Goal: Task Accomplishment & Management: Complete application form

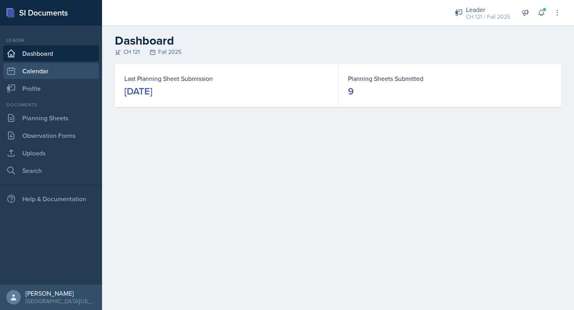
click at [41, 69] on link "Calendar" at bounding box center [51, 71] width 96 height 16
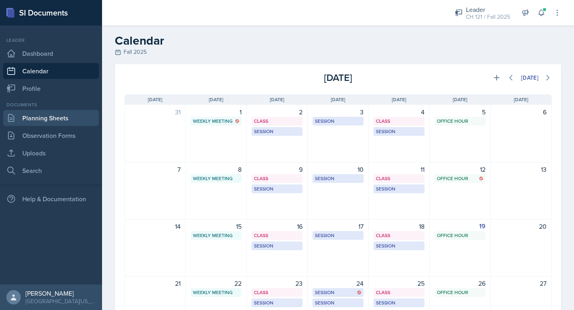
click at [53, 120] on link "Planning Sheets" at bounding box center [51, 118] width 96 height 16
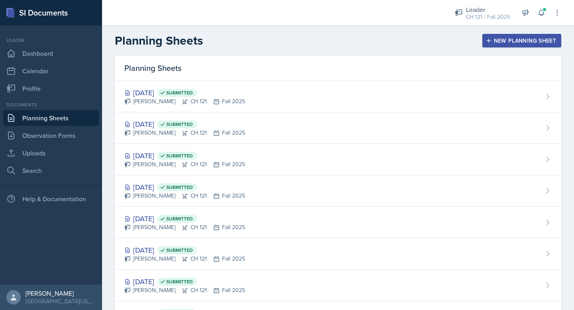
click at [497, 45] on button "New Planning Sheet" at bounding box center [522, 41] width 79 height 14
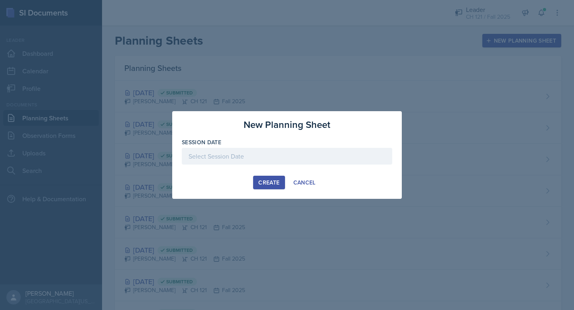
click at [249, 164] on div at bounding box center [287, 156] width 211 height 17
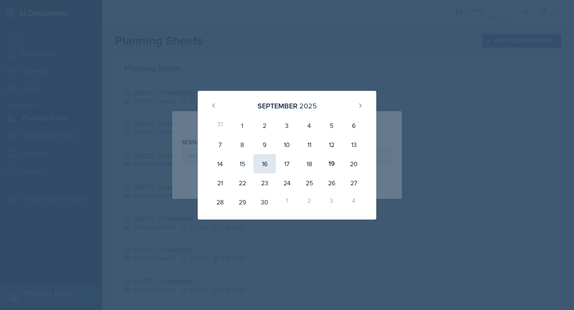
click at [272, 166] on div "16" at bounding box center [265, 163] width 22 height 19
type input "[DATE]"
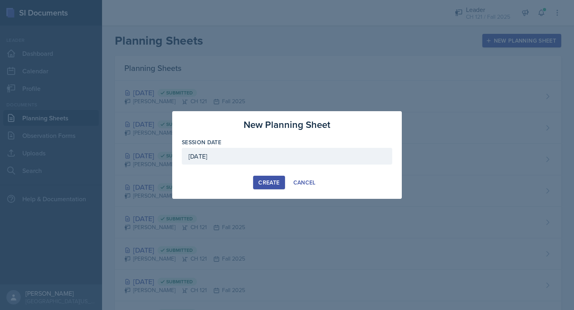
click at [274, 185] on div "Create" at bounding box center [268, 183] width 21 height 6
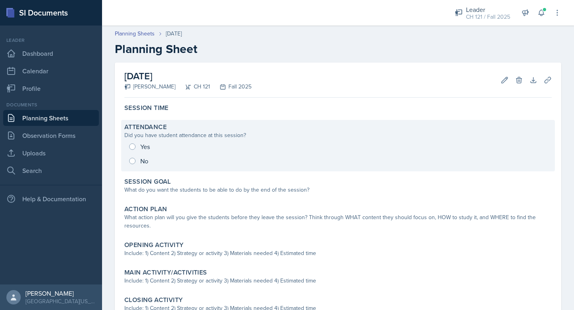
click at [136, 147] on div "Yes No" at bounding box center [338, 154] width 428 height 29
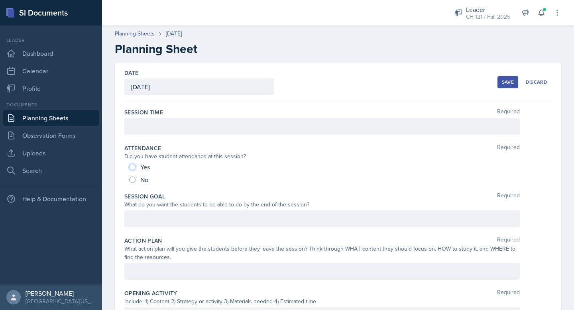
click at [130, 165] on input "Yes" at bounding box center [132, 167] width 6 height 6
radio input "true"
click at [154, 126] on div at bounding box center [322, 126] width 396 height 17
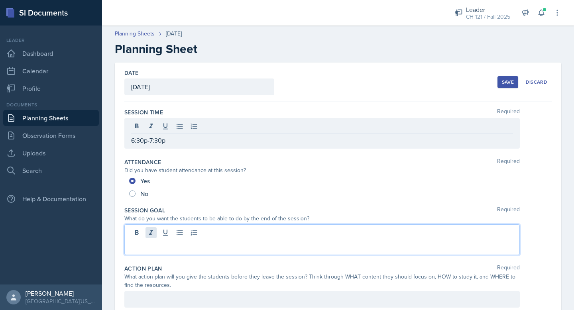
click at [154, 236] on div at bounding box center [322, 240] width 396 height 31
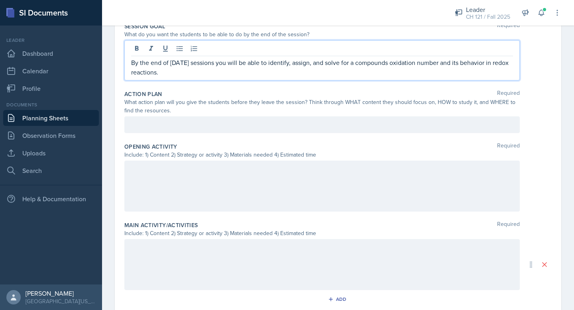
scroll to position [172, 0]
click at [257, 195] on div at bounding box center [322, 185] width 396 height 51
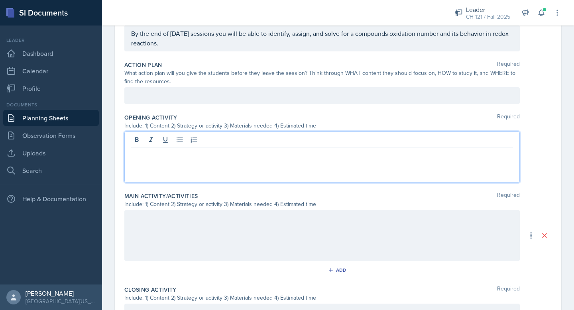
paste div
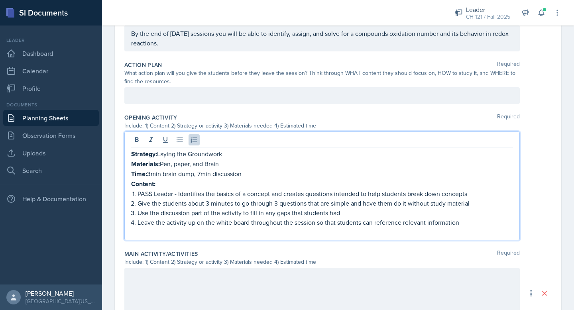
click at [172, 189] on p "PASS Leader - Identifies the basics of a concept and creates questions intended…" at bounding box center [326, 194] width 376 height 10
click at [172, 183] on p "Content:" at bounding box center [322, 184] width 382 height 10
click at [247, 189] on p "PASS Leader - Identifies the basics of a concept and creates questions intended…" at bounding box center [326, 194] width 376 height 10
click at [250, 182] on strong "Content: Oxidation Numbers and Stiochiometry" at bounding box center [199, 184] width 136 height 9
drag, startPoint x: 271, startPoint y: 184, endPoint x: 159, endPoint y: 183, distance: 112.1
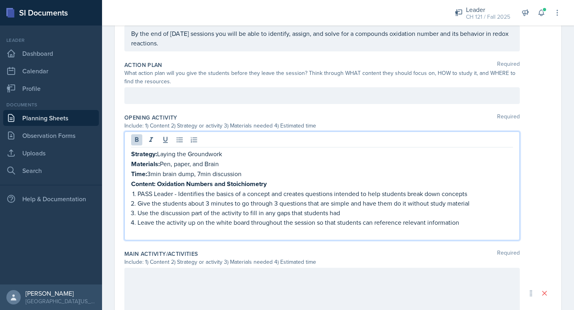
click at [159, 183] on p "Content: Oxidation Numbers and Stoichiometry" at bounding box center [322, 184] width 382 height 10
click at [298, 185] on p "Content: Oxidation Numbers and Stoichiometry" at bounding box center [322, 184] width 382 height 10
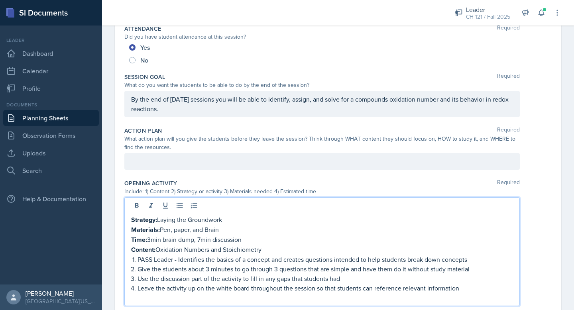
scroll to position [115, 0]
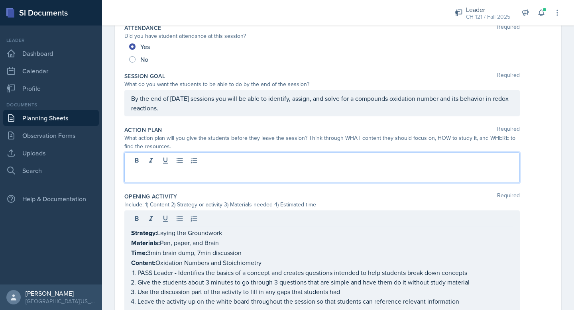
click at [216, 170] on p at bounding box center [322, 175] width 382 height 10
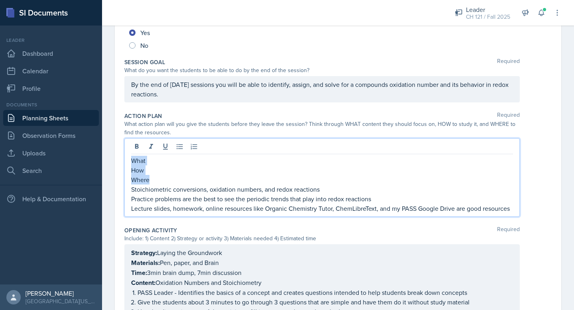
drag, startPoint x: 158, startPoint y: 181, endPoint x: 123, endPoint y: 156, distance: 43.0
click at [123, 156] on div "Date [DATE] [DATE] 31 1 2 3 4 5 6 7 8 9 10 11 12 13 14 15 16 17 18 19 20 21 22 …" at bounding box center [338, 252] width 447 height 649
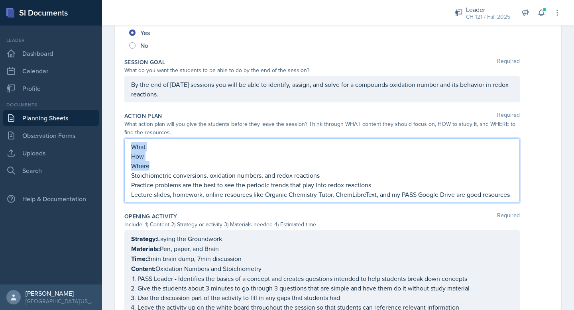
scroll to position [120, 0]
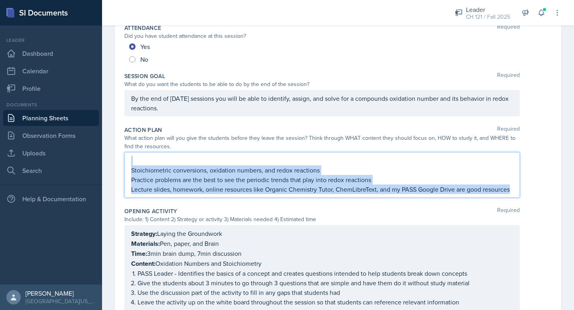
drag, startPoint x: 511, startPoint y: 190, endPoint x: 108, endPoint y: 159, distance: 403.7
click at [108, 158] on div "Date [DATE] [DATE] 31 1 2 3 4 5 6 7 8 9 10 11 12 13 14 15 16 17 18 19 20 21 22 …" at bounding box center [338, 259] width 472 height 635
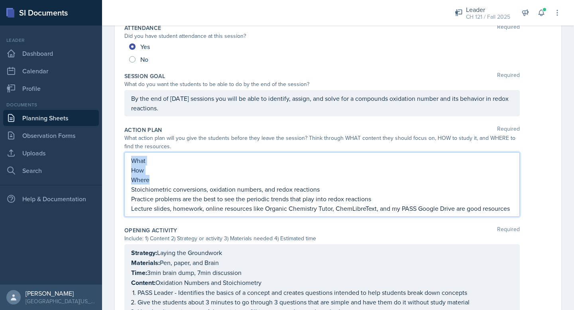
drag, startPoint x: 150, startPoint y: 178, endPoint x: 123, endPoint y: 161, distance: 31.8
click at [123, 161] on div "Date [DATE] [DATE] 31 1 2 3 4 5 6 7 8 9 10 11 12 13 14 15 16 17 18 19 20 21 22 …" at bounding box center [338, 259] width 447 height 635
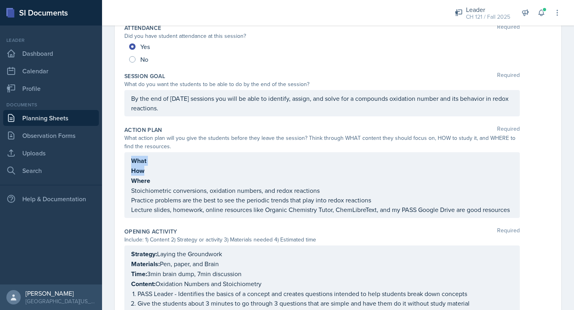
drag, startPoint x: 129, startPoint y: 191, endPoint x: 326, endPoint y: 180, distance: 197.8
click at [326, 180] on div "What How Where Stoichiometric conversions, oxidation numbers, and redox reactio…" at bounding box center [322, 185] width 396 height 66
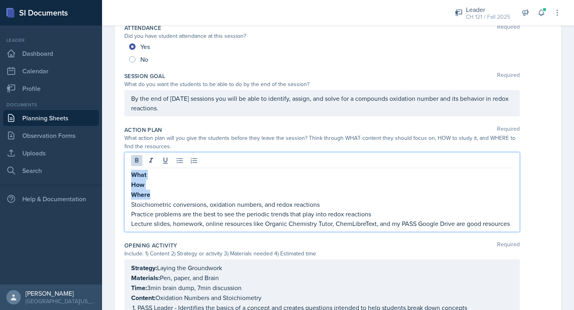
scroll to position [134, 0]
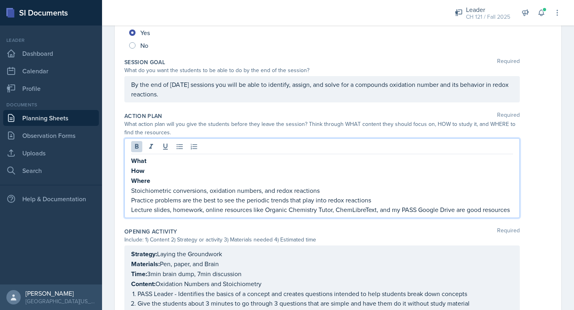
click at [314, 190] on p "Stoichiometric conversions, oxidation numbers, and redox reactions" at bounding box center [322, 191] width 382 height 10
copy p "Stoichiometric conversions, oxidation numbers, and redox reactions"
click at [170, 157] on p "What" at bounding box center [322, 161] width 382 height 10
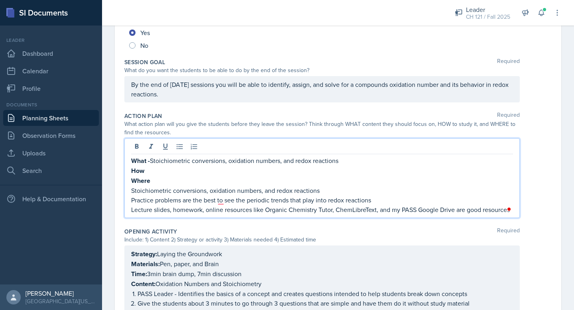
click at [141, 197] on p "Practice problems are the best to see the periodic trends that play into redox …" at bounding box center [322, 200] width 382 height 10
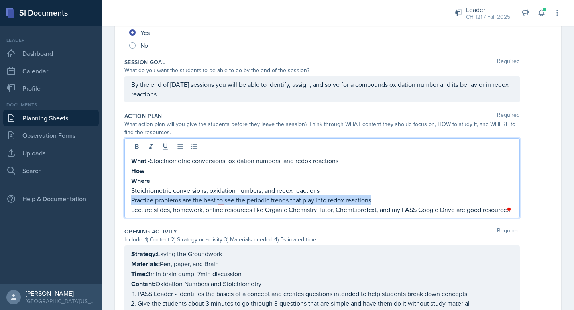
click at [141, 197] on p "Practice problems are the best to see the periodic trends that play into redox …" at bounding box center [322, 200] width 382 height 10
copy p "Practice problems are the best to see the periodic trends that play into redox …"
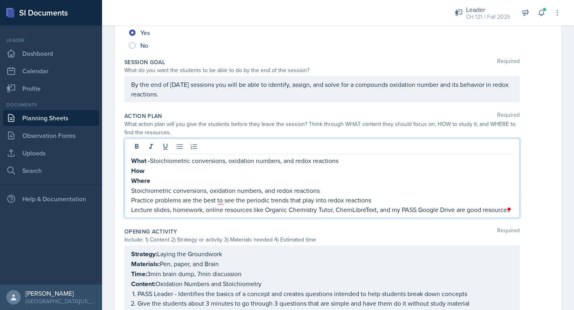
click at [152, 172] on p "How" at bounding box center [322, 171] width 382 height 10
click at [160, 207] on p "Lecture slides, homework, online resources like Organic Chemistry Tutor, ChemLi…" at bounding box center [322, 210] width 382 height 10
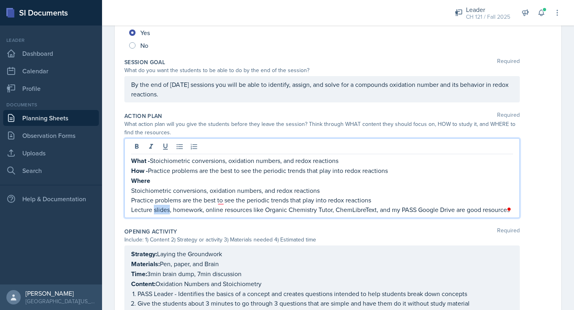
click at [160, 207] on p "Lecture slides, homework, online resources like Organic Chemistry Tutor, ChemLi…" at bounding box center [322, 210] width 382 height 10
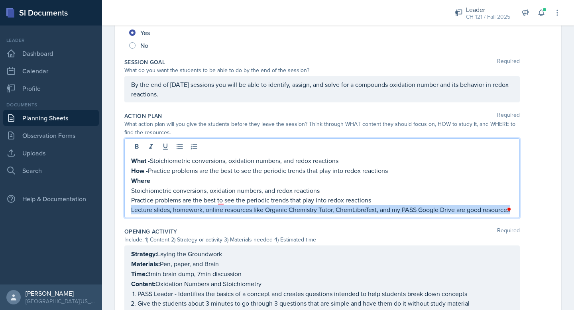
click at [160, 207] on p "Lecture slides, homework, online resources like Organic Chemistry Tutor, ChemLi…" at bounding box center [322, 210] width 382 height 10
copy p "Lecture slides, homework, online resources like Organic Chemistry Tutor, ChemLi…"
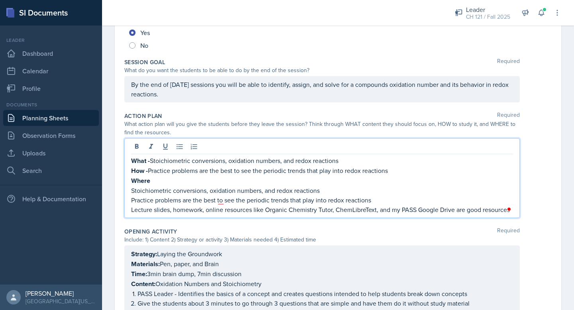
click at [153, 180] on p "Where" at bounding box center [322, 181] width 382 height 10
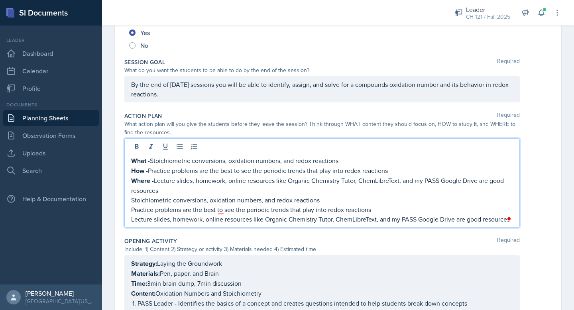
click at [493, 219] on p "Lecture slides, homework, online resources like Organic Chemistry Tutor, ChemLi…" at bounding box center [322, 220] width 382 height 10
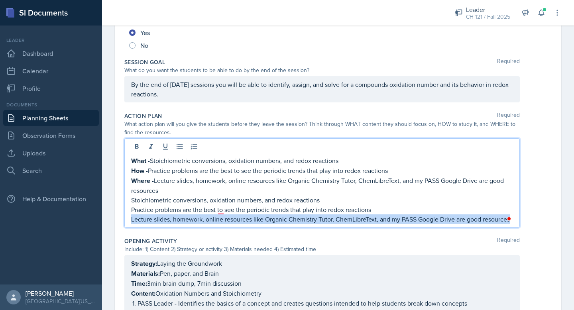
click at [493, 219] on p "Lecture slides, homework, online resources like Organic Chemistry Tutor, ChemLi…" at bounding box center [322, 220] width 382 height 10
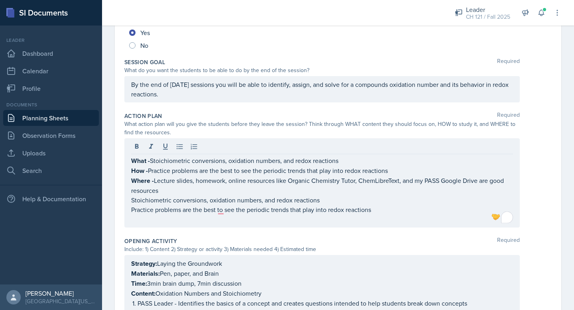
drag, startPoint x: 130, startPoint y: 219, endPoint x: 129, endPoint y: 204, distance: 15.2
click at [129, 204] on div "What - Stoichiometric conversions, oxidation numbers, and redox reactions How -…" at bounding box center [322, 182] width 396 height 89
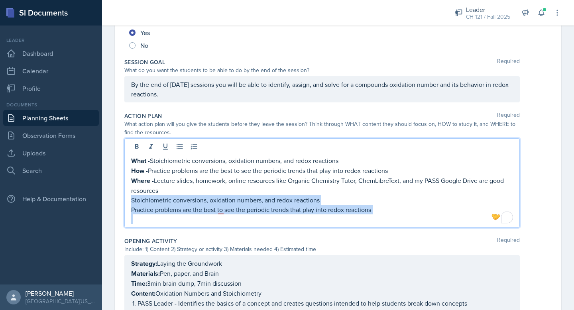
drag, startPoint x: 137, startPoint y: 217, endPoint x: 128, endPoint y: 201, distance: 18.6
click at [128, 201] on div "What - Stoichiometric conversions, oxidation numbers, and redox reactions How -…" at bounding box center [322, 182] width 396 height 89
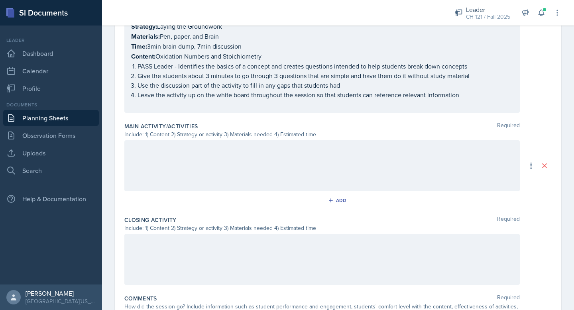
scroll to position [344, 0]
click at [178, 165] on div at bounding box center [322, 164] width 396 height 51
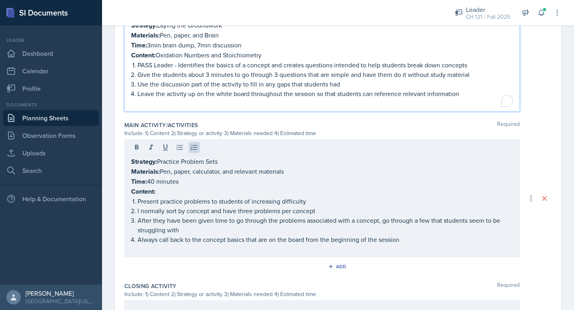
click at [203, 50] on p "Content: Oxidation Numbers and Stoichiometry" at bounding box center [322, 55] width 382 height 10
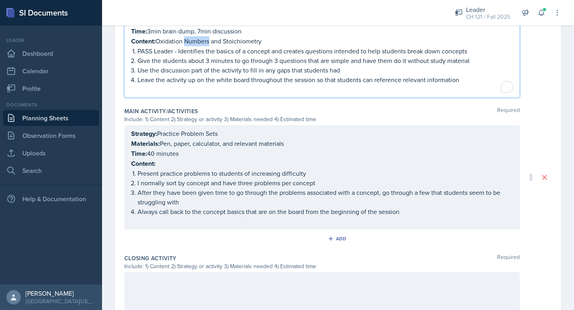
click at [203, 39] on p "Content: Oxidation Numbers and Stoichiometry" at bounding box center [322, 41] width 382 height 10
click at [262, 37] on p "Content: Oxidation Numbers and Stoichiometry" at bounding box center [322, 41] width 382 height 10
click at [241, 40] on p "Content: Oxidation Numbers and Stoichiometry" at bounding box center [322, 41] width 382 height 10
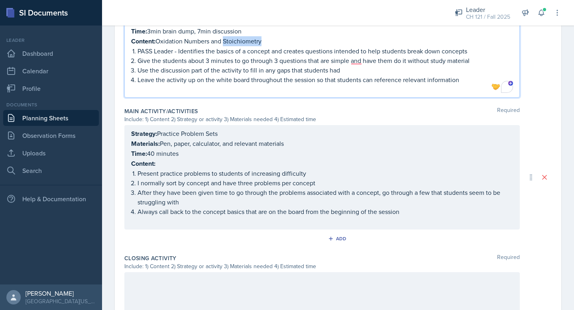
copy p "Content: Oxidation Numbers and Stoichiometry"
click at [142, 160] on div "Strategy: Practice Problem Sets Materials: Pen, paper, calculator, and relevant…" at bounding box center [322, 177] width 382 height 97
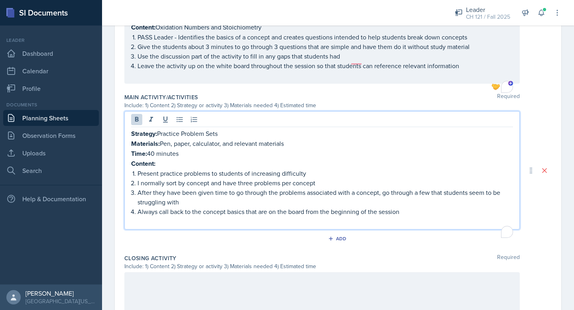
scroll to position [344, 0]
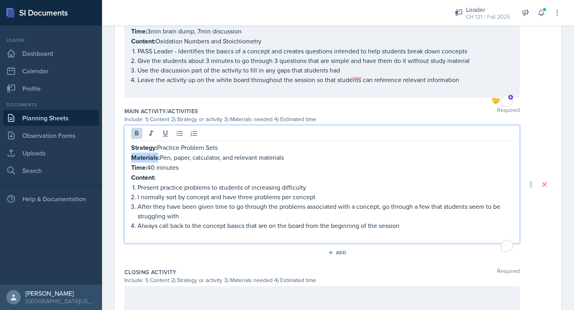
click at [142, 160] on strong "Materials:" at bounding box center [145, 157] width 29 height 9
click at [145, 179] on strong "Content:" at bounding box center [143, 177] width 24 height 9
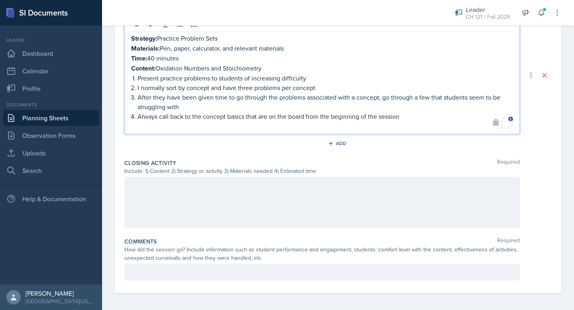
click at [220, 190] on div at bounding box center [322, 202] width 396 height 51
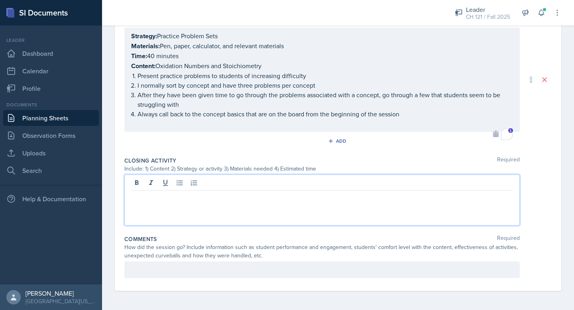
scroll to position [440, 0]
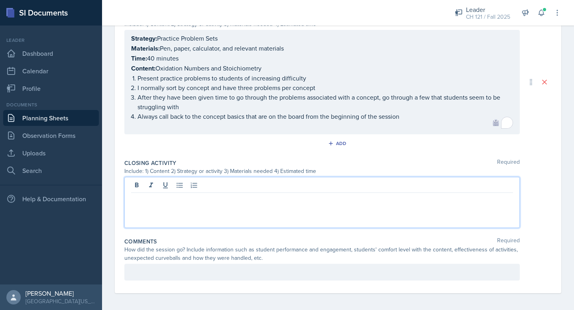
click at [206, 210] on div at bounding box center [322, 202] width 396 height 51
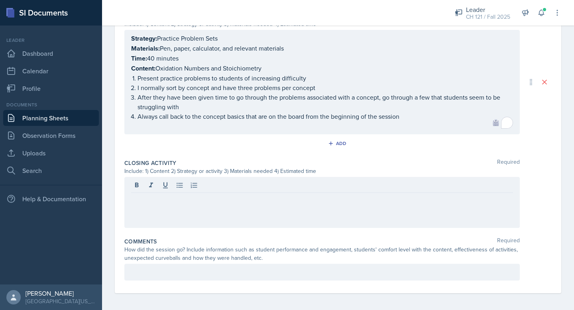
click at [206, 210] on div at bounding box center [322, 202] width 396 height 51
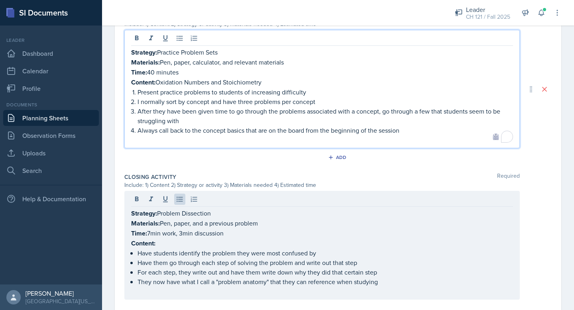
click at [168, 77] on p "Content: Oxidation Numbers and Stoichiometry" at bounding box center [322, 82] width 382 height 10
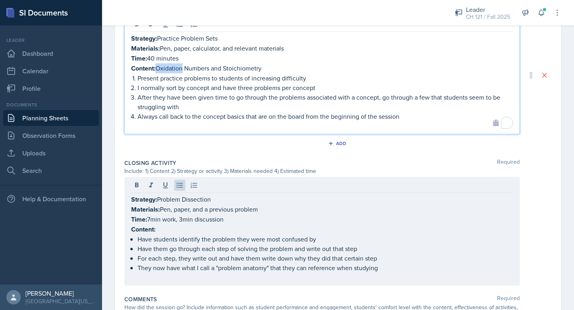
click at [168, 65] on p "Content: Oxidation Numbers and Stoichiometry" at bounding box center [322, 68] width 382 height 10
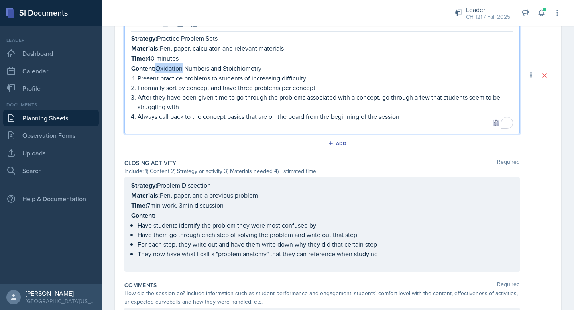
click at [168, 65] on p "Content: Oxidation Numbers and Stoichiometry" at bounding box center [322, 68] width 382 height 10
copy p "Content: Oxidation Numbers and Stoichiometry"
click at [146, 209] on div "Strategy: Problem Dissection Materials: Pen, paper, and a previous problem Time…" at bounding box center [322, 225] width 382 height 88
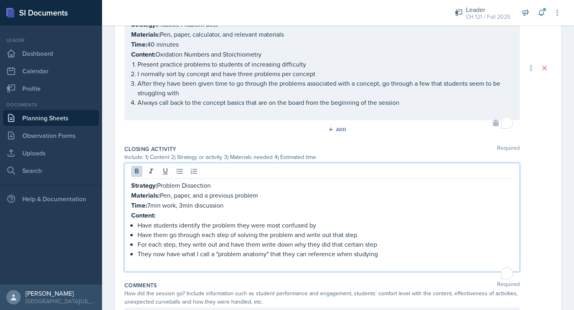
scroll to position [440, 0]
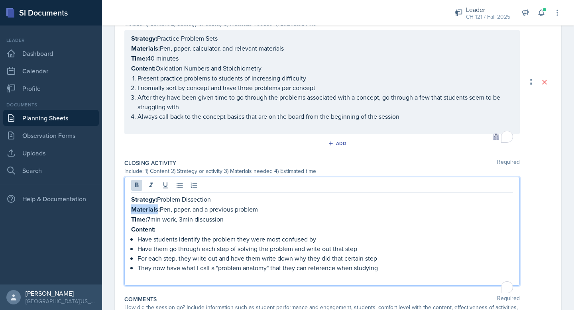
click at [146, 209] on strong "Materials:" at bounding box center [145, 209] width 29 height 9
click at [146, 225] on strong "Content:" at bounding box center [143, 229] width 24 height 9
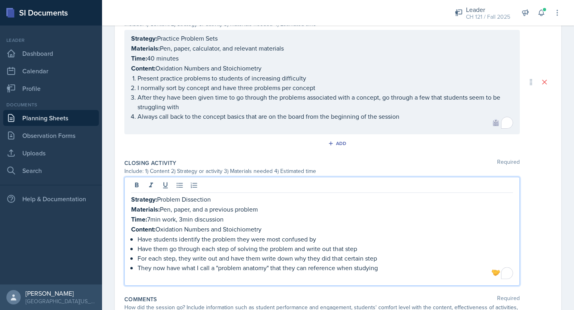
scroll to position [497, 0]
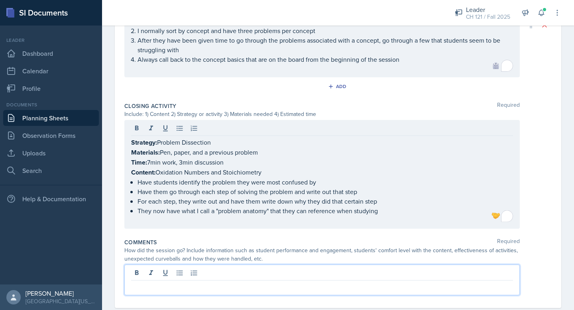
click at [162, 282] on p at bounding box center [322, 287] width 382 height 10
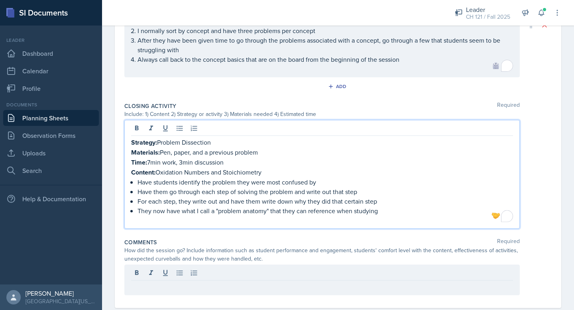
click at [176, 216] on p "To enrich screen reader interactions, please activate Accessibility in Grammarl…" at bounding box center [322, 221] width 382 height 10
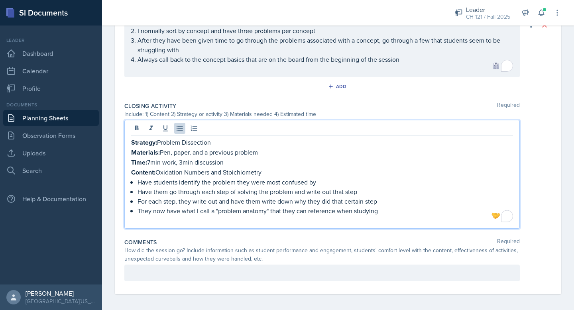
scroll to position [487, 0]
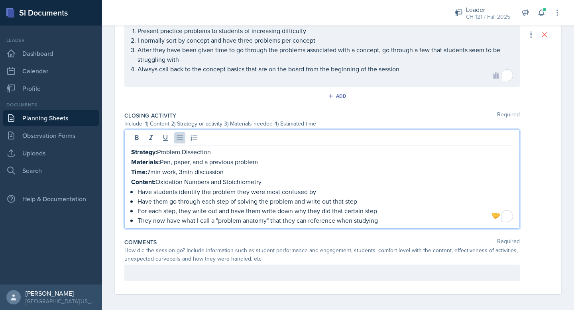
click at [145, 79] on p "To enrich screen reader interactions, please activate Accessibility in Grammarl…" at bounding box center [322, 79] width 382 height 10
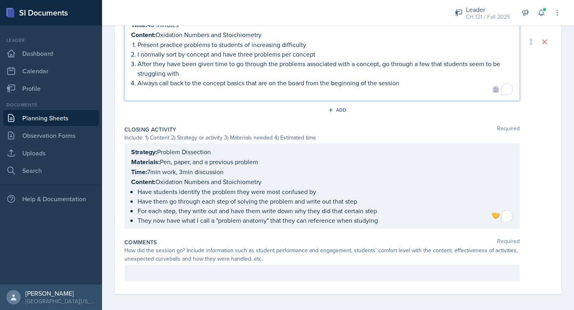
scroll to position [477, 0]
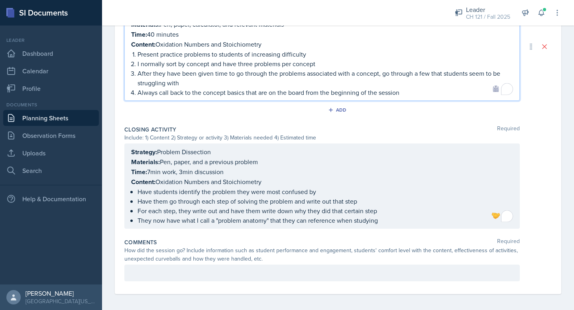
click at [157, 268] on p at bounding box center [322, 273] width 382 height 10
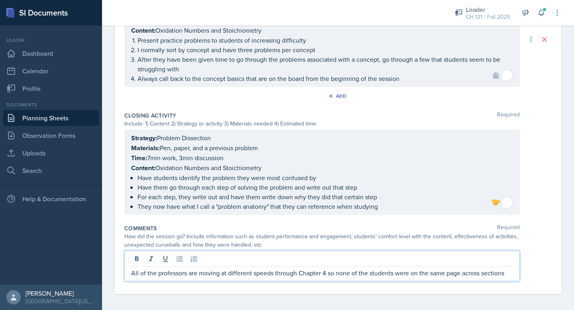
click at [541, 260] on div "All of the professors are moving at different speeds through Chapter 4 so none …" at bounding box center [338, 266] width 428 height 31
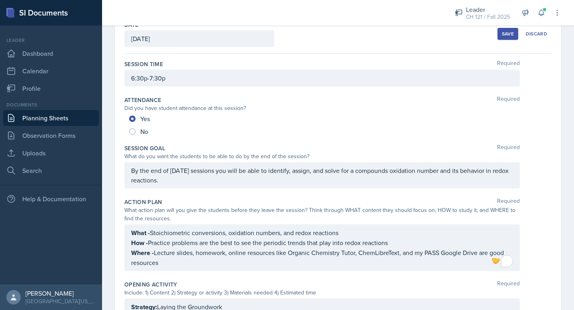
scroll to position [0, 0]
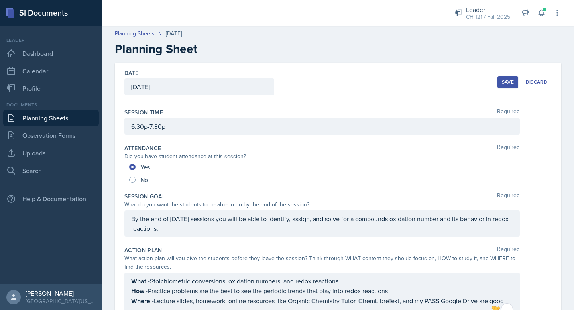
click at [507, 85] on div "Save" at bounding box center [508, 82] width 12 height 6
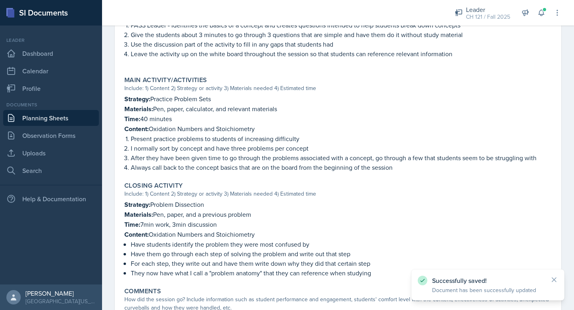
scroll to position [393, 0]
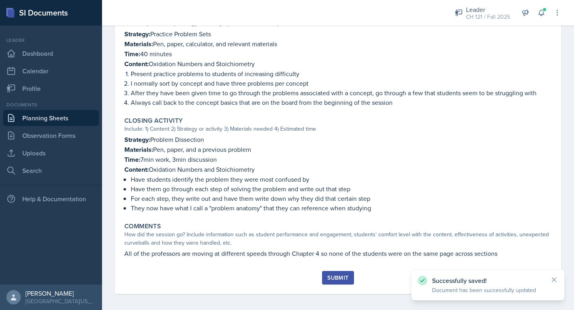
click at [339, 278] on div "Submit" at bounding box center [337, 278] width 21 height 6
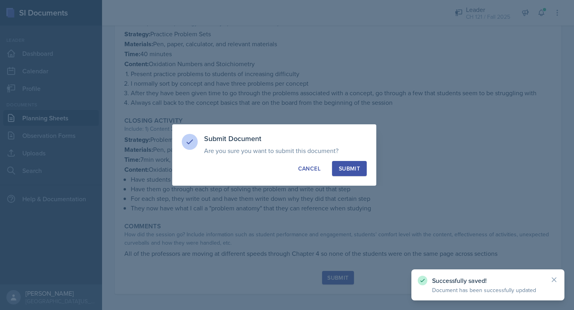
click at [353, 175] on button "Submit" at bounding box center [349, 168] width 35 height 15
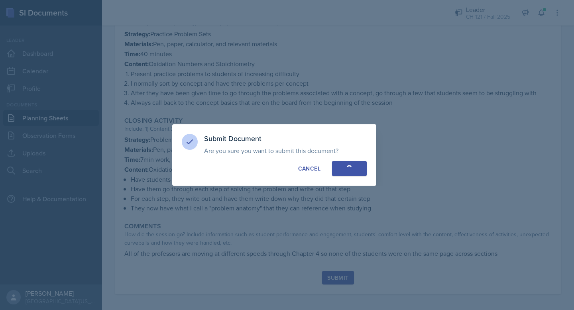
radio input "true"
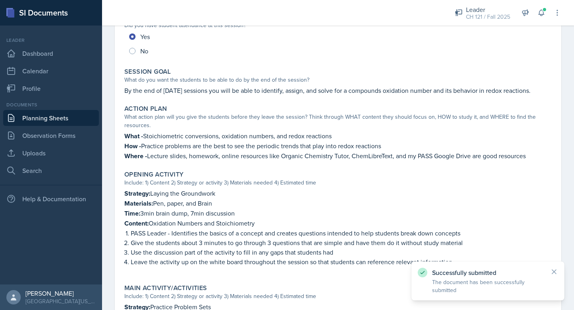
scroll to position [0, 0]
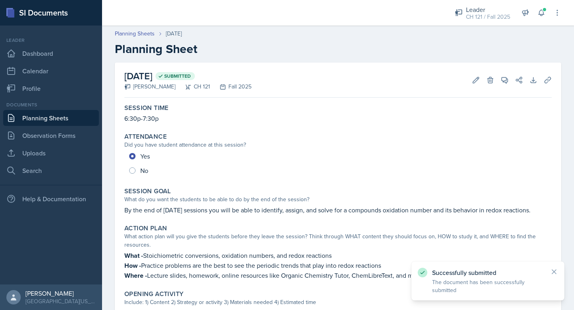
click at [559, 272] on div "Successfully submitted The document has been successfully submitted" at bounding box center [488, 281] width 153 height 39
click at [555, 269] on icon at bounding box center [554, 272] width 8 height 8
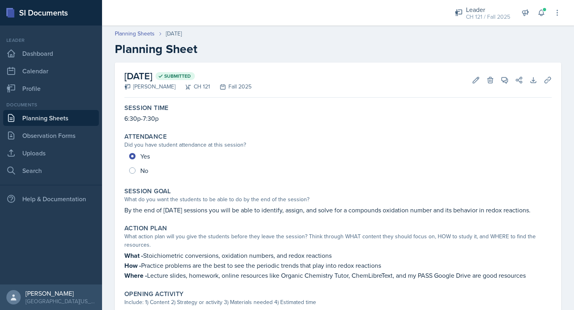
click at [41, 119] on link "Planning Sheets" at bounding box center [51, 118] width 96 height 16
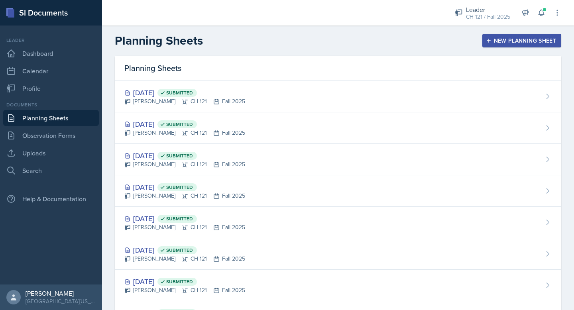
click at [500, 34] on button "New Planning Sheet" at bounding box center [522, 41] width 79 height 14
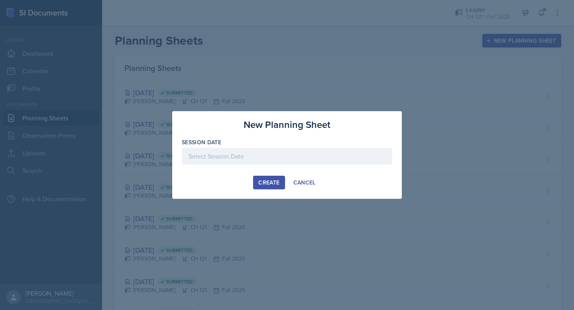
click at [288, 157] on div at bounding box center [287, 156] width 211 height 17
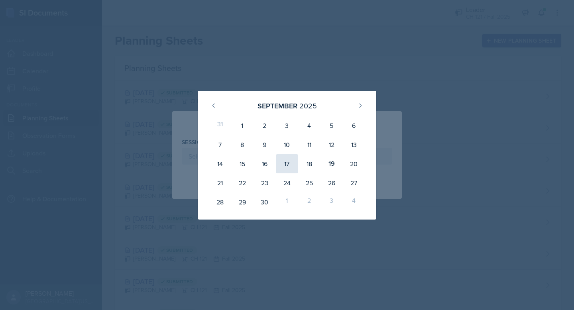
click at [284, 165] on div "17" at bounding box center [287, 163] width 22 height 19
type input "[DATE]"
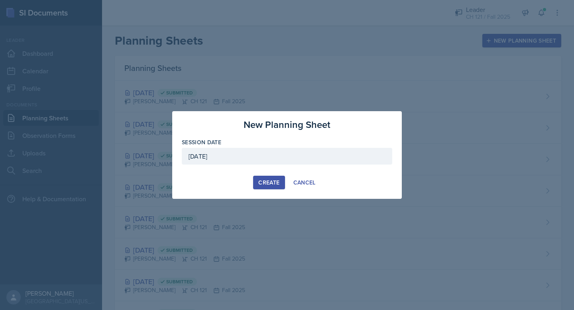
click at [274, 177] on button "Create" at bounding box center [269, 183] width 32 height 14
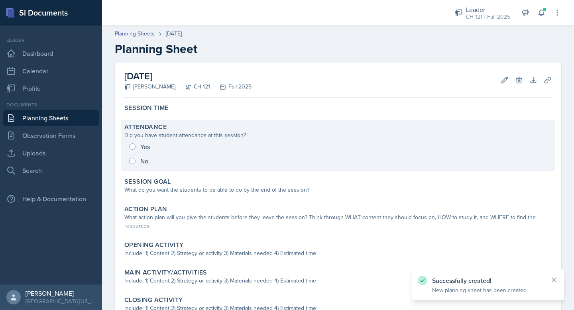
click at [130, 144] on div "Yes No" at bounding box center [338, 154] width 428 height 29
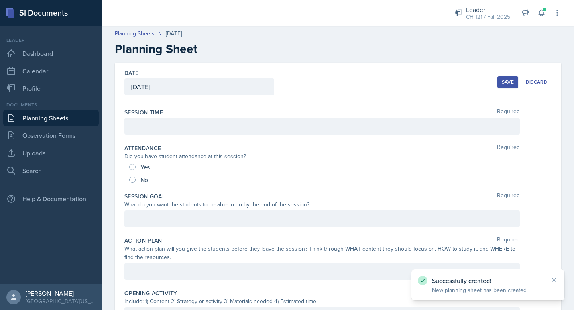
click at [141, 131] on div at bounding box center [322, 126] width 396 height 17
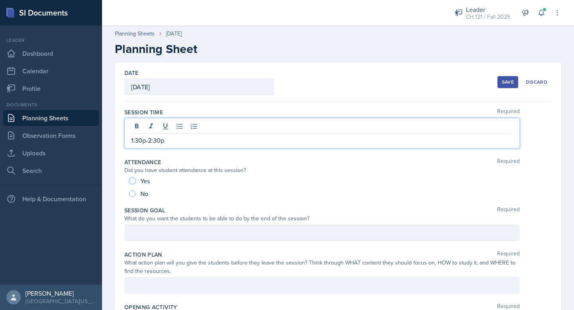
click at [134, 182] on input "Yes" at bounding box center [132, 181] width 6 height 6
radio input "true"
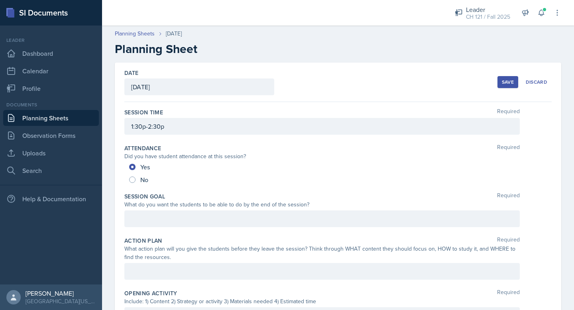
click at [163, 227] on div "Session Goal Required What do you want the students to be able to do by the end…" at bounding box center [338, 211] width 428 height 44
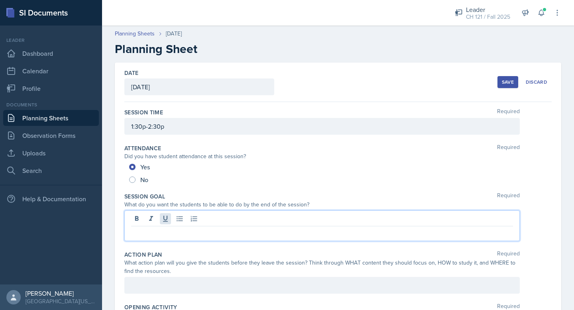
click at [167, 220] on div at bounding box center [322, 226] width 396 height 31
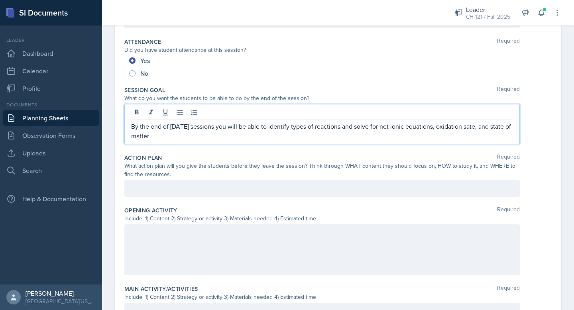
click at [178, 188] on div at bounding box center [322, 188] width 396 height 17
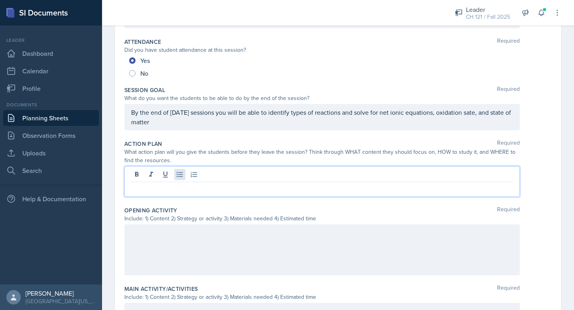
scroll to position [93, 0]
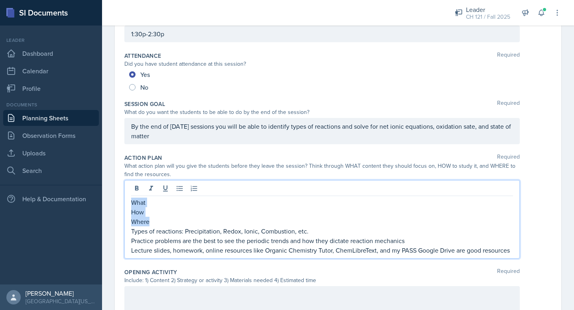
drag, startPoint x: 152, startPoint y: 222, endPoint x: 121, endPoint y: 203, distance: 37.1
click at [121, 203] on div "Date [DATE] [DATE] 31 1 2 3 4 5 6 7 8 9 10 11 12 13 14 15 16 17 18 19 20 21 22 …" at bounding box center [338, 272] width 447 height 605
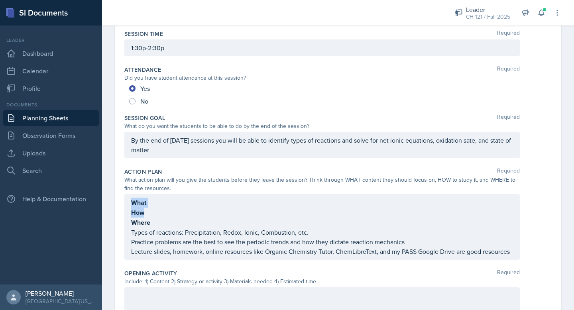
drag, startPoint x: 130, startPoint y: 231, endPoint x: 307, endPoint y: 231, distance: 176.3
click at [307, 231] on div "What How Where Types of reactions: Precipitation, Redox, Ionic, Combustion, etc…" at bounding box center [322, 227] width 396 height 66
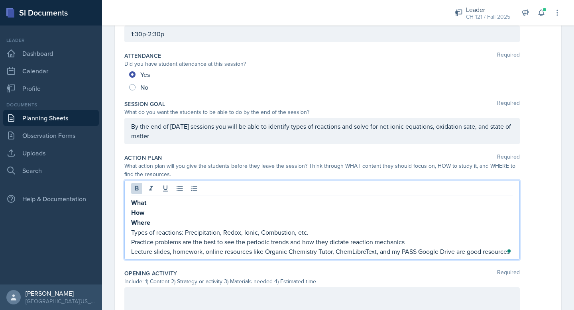
click at [293, 233] on p "Types of reactions: Precipitation, Redox, Ionic, Combustion, etc." at bounding box center [322, 233] width 382 height 10
copy p "Types of reactions: Precipitation, Redox, Ionic, Combustion, etc."
click at [194, 199] on p "What" at bounding box center [322, 203] width 382 height 10
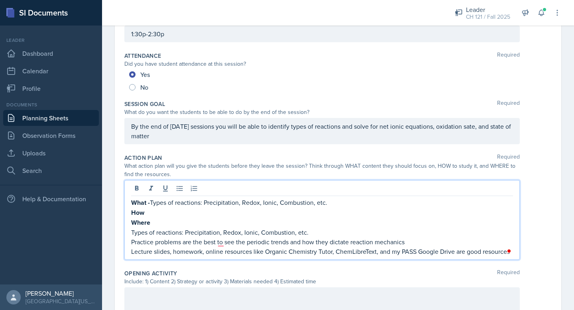
click at [184, 241] on p "Practice problems are the best to see the periodic trends and how they dictate …" at bounding box center [322, 242] width 382 height 10
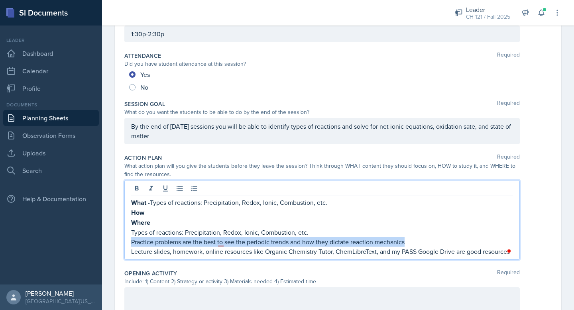
click at [184, 241] on p "Practice problems are the best to see the periodic trends and how they dictate …" at bounding box center [322, 242] width 382 height 10
copy p "Practice problems are the best to see the periodic trends and how they dictate …"
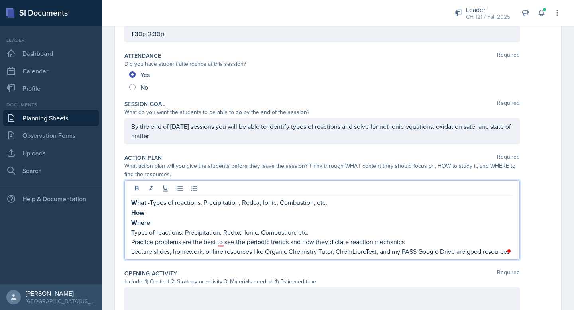
click at [154, 209] on p "How" at bounding box center [322, 213] width 382 height 10
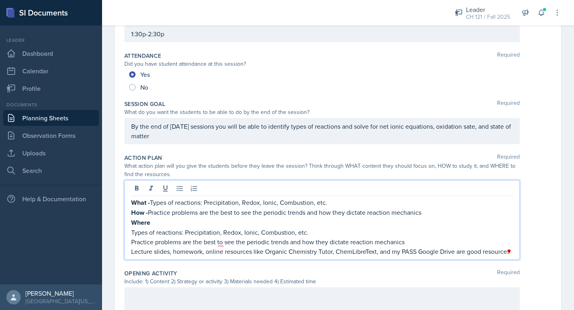
click at [160, 246] on p "Practice problems are the best to see the periodic trends and how they dictate …" at bounding box center [322, 242] width 382 height 10
click at [158, 254] on p "Lecture slides, homework, online resources like Organic Chemistry Tutor, ChemLi…" at bounding box center [322, 252] width 382 height 10
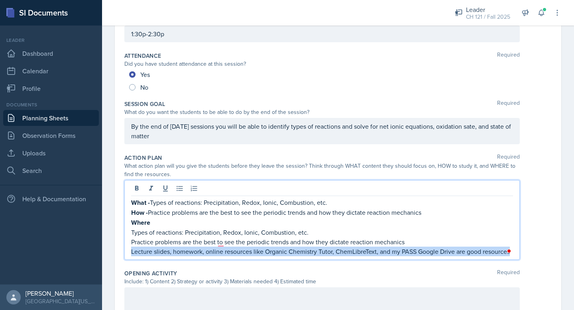
click at [158, 254] on p "Lecture slides, homework, online resources like Organic Chemistry Tutor, ChemLi…" at bounding box center [322, 252] width 382 height 10
copy p "Lecture slides, homework, online resources like Organic Chemistry Tutor, ChemLi…"
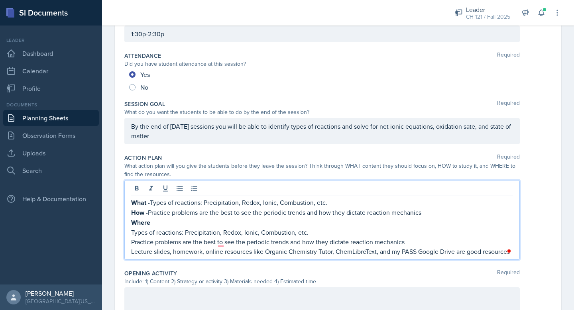
click at [158, 223] on p "Where" at bounding box center [322, 223] width 382 height 10
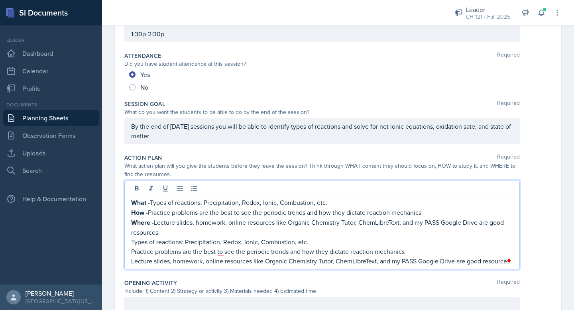
click at [398, 264] on p "Lecture slides, homework, online resources like Organic Chemistry Tutor, ChemLi…" at bounding box center [322, 261] width 382 height 10
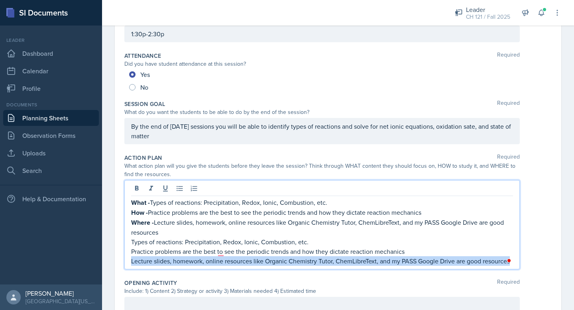
click at [398, 264] on p "Lecture slides, homework, online resources like Organic Chemistry Tutor, ChemLi…" at bounding box center [322, 261] width 382 height 10
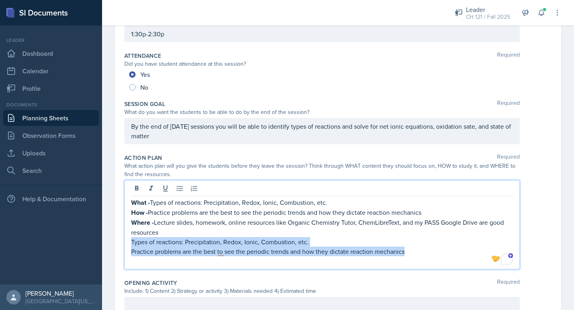
drag, startPoint x: 423, startPoint y: 255, endPoint x: 131, endPoint y: 241, distance: 292.3
click at [131, 241] on div "What - Types of reactions: Precipitation, Redox, Ionic, Combustion, etc. How - …" at bounding box center [322, 224] width 396 height 89
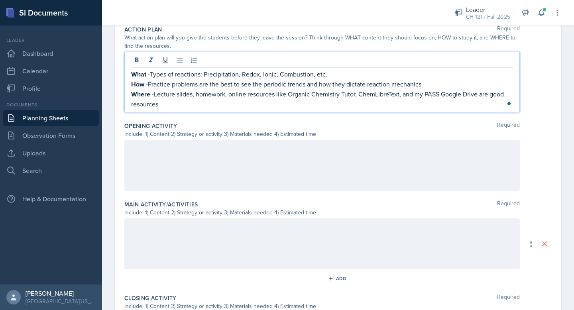
scroll to position [221, 0]
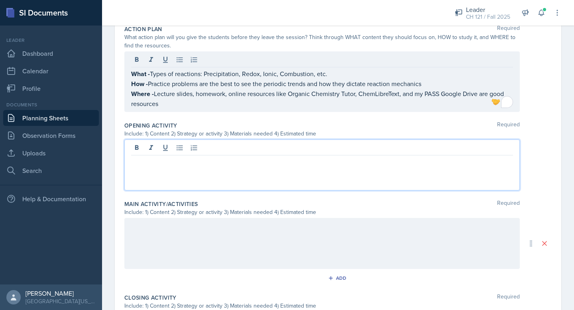
click at [239, 152] on div at bounding box center [322, 165] width 396 height 51
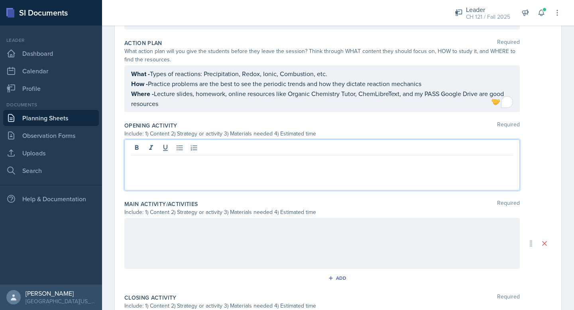
paste div
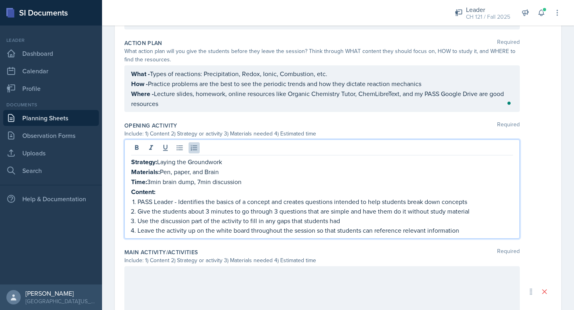
click at [183, 192] on p "Content:" at bounding box center [322, 192] width 382 height 10
click at [180, 192] on p "Content: Redox reactions, Precipitation Reactions, Net Ionic Equations" at bounding box center [322, 192] width 382 height 10
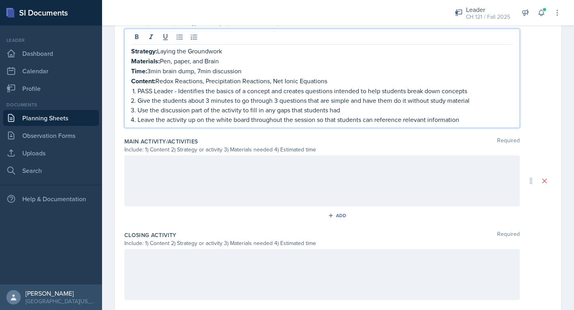
click at [174, 178] on div at bounding box center [322, 181] width 396 height 51
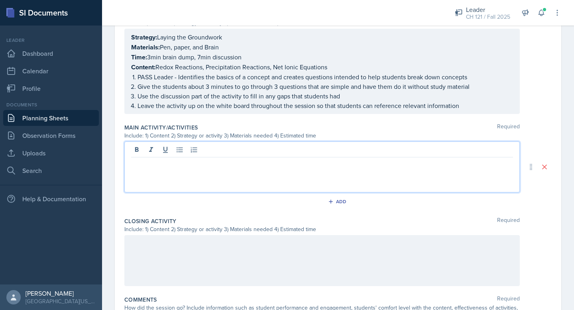
scroll to position [332, 0]
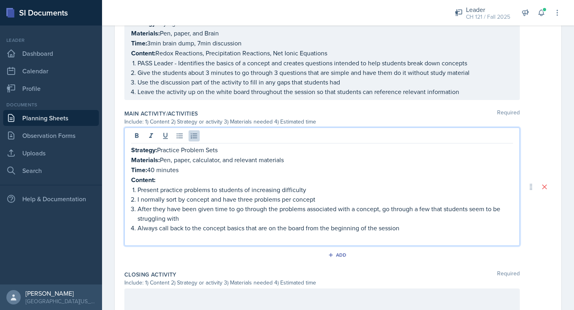
click at [175, 47] on p "Time: 3min brain dump, 7min discussion" at bounding box center [322, 43] width 382 height 10
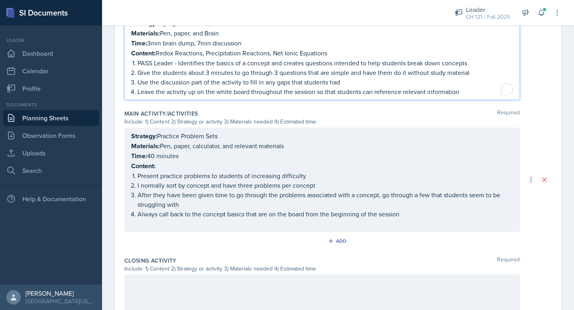
click at [175, 55] on p "Content: Redox Reactions, Precipitation Reactions, Net Ionic Equations" at bounding box center [322, 53] width 382 height 10
copy p "Content: Redox Reactions, Precipitation Reactions, Net Ionic Equations"
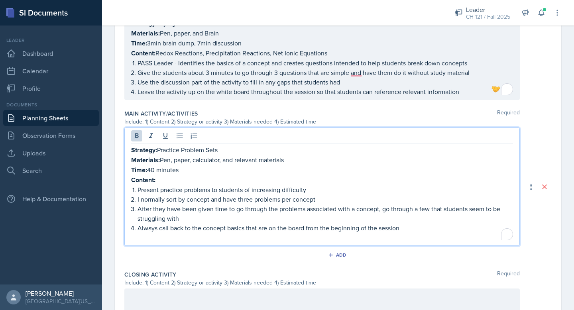
click at [140, 168] on div "Strategy: Practice Problem Sets Materials: Pen, paper, calculator, and relevant…" at bounding box center [322, 193] width 382 height 97
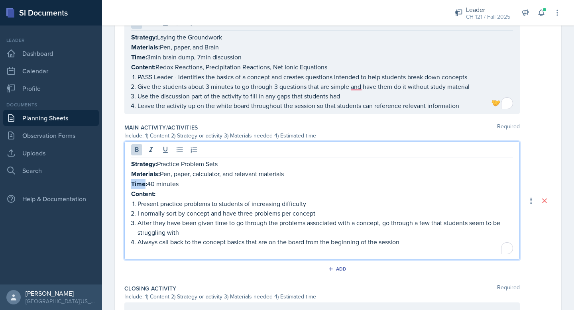
click at [140, 180] on strong "Time:" at bounding box center [139, 184] width 16 height 9
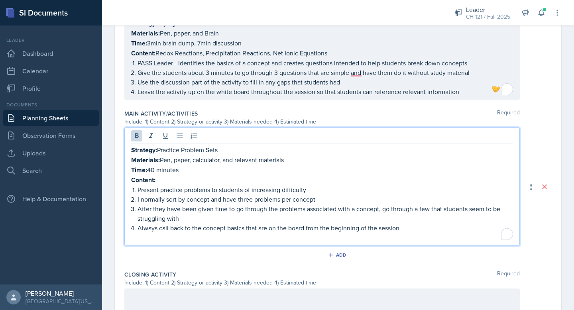
click at [142, 177] on strong "Content:" at bounding box center [143, 180] width 24 height 9
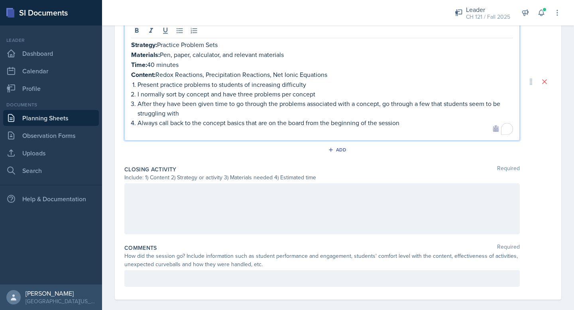
click at [225, 187] on div at bounding box center [322, 208] width 396 height 51
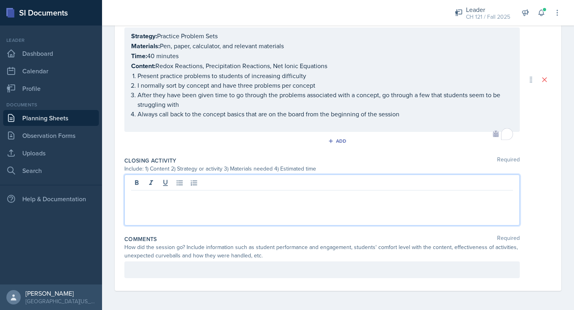
scroll to position [430, 0]
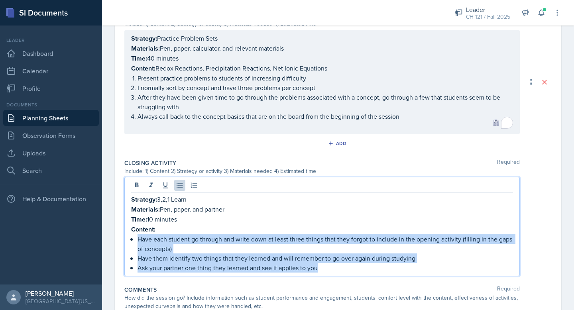
drag, startPoint x: 331, startPoint y: 265, endPoint x: 118, endPoint y: 236, distance: 214.9
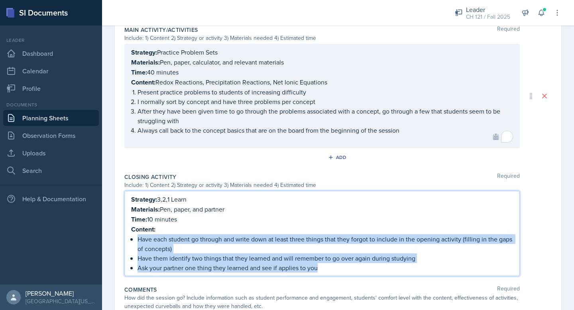
click at [175, 235] on p "Have each student go through and write down at least three things that they for…" at bounding box center [326, 244] width 376 height 19
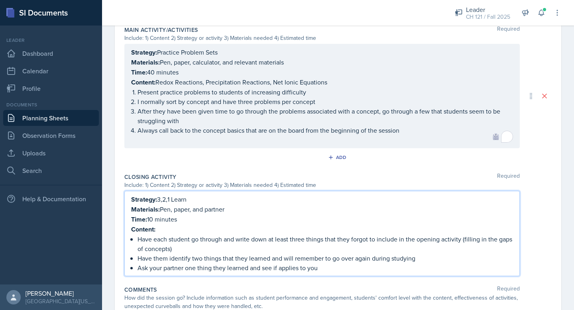
click at [151, 226] on strong "Content:" at bounding box center [143, 229] width 24 height 9
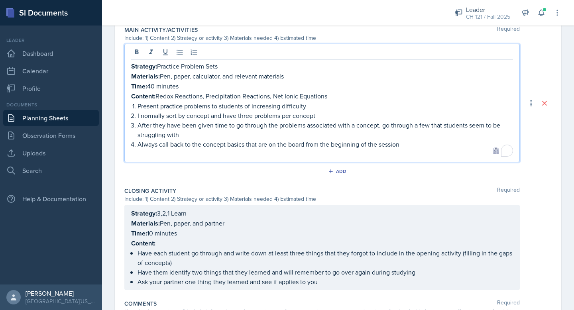
click at [199, 91] on p "Content: Redox Reactions, Precipitation Reactions, Net Ionic Equations" at bounding box center [322, 96] width 382 height 10
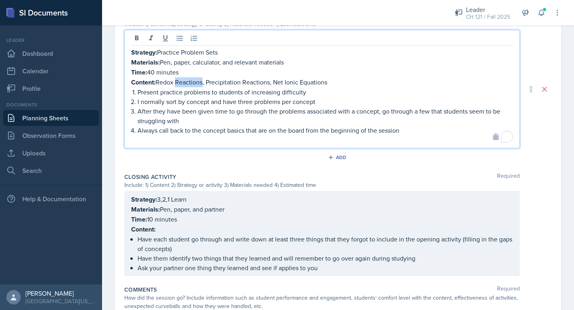
click at [199, 81] on p "Content: Redox Reactions, Precipitation Reactions, Net Ionic Equations" at bounding box center [322, 82] width 382 height 10
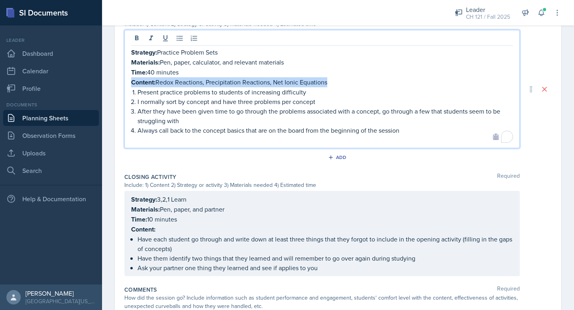
click at [199, 81] on p "Content: Redox Reactions, Precipitation Reactions, Net Ionic Equations" at bounding box center [322, 82] width 382 height 10
copy p "Content: Redox Reactions, Precipitation Reactions, Net Ionic Equations"
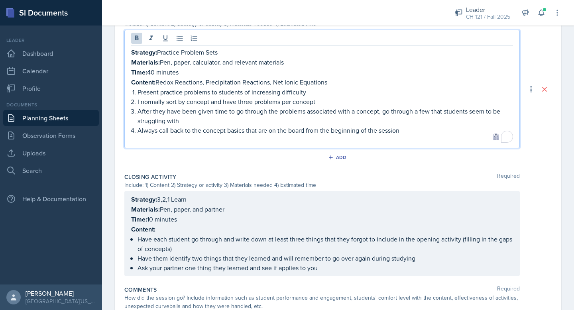
click at [137, 229] on div "Strategy: 3,2,1 Learn Materials: Pen, paper, and partner Time: 10 minutes Conte…" at bounding box center [322, 234] width 382 height 78
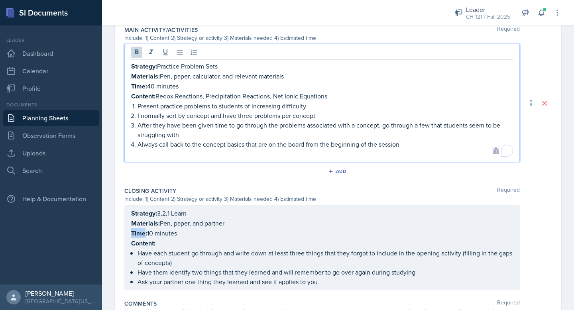
click at [137, 229] on strong "Time:" at bounding box center [139, 233] width 16 height 9
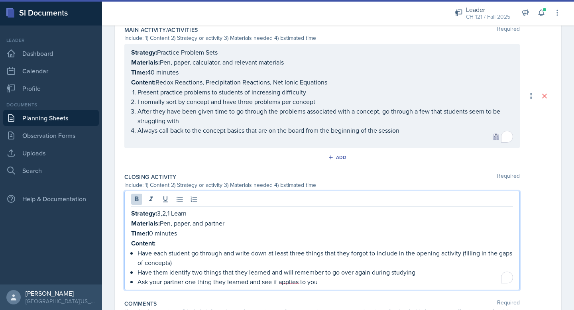
click at [140, 244] on strong "Content:" at bounding box center [143, 243] width 24 height 9
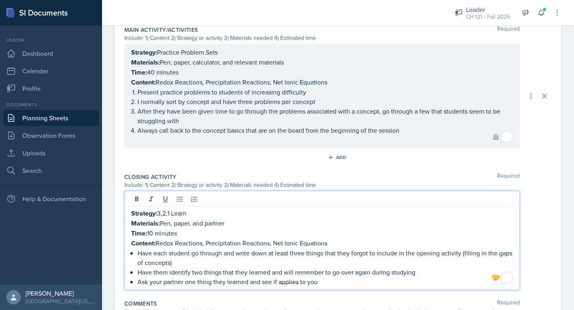
scroll to position [477, 0]
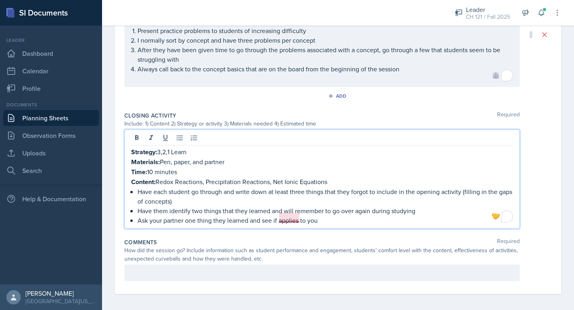
click at [292, 218] on p "Ask your partner one thing they learned and see if applies to you" at bounding box center [326, 221] width 376 height 10
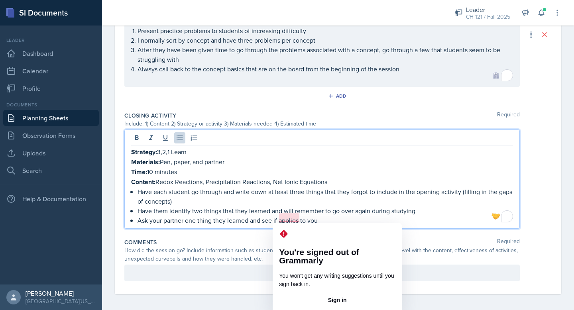
click at [217, 247] on div "How did the session go? Include information such as student performance and eng…" at bounding box center [322, 255] width 396 height 17
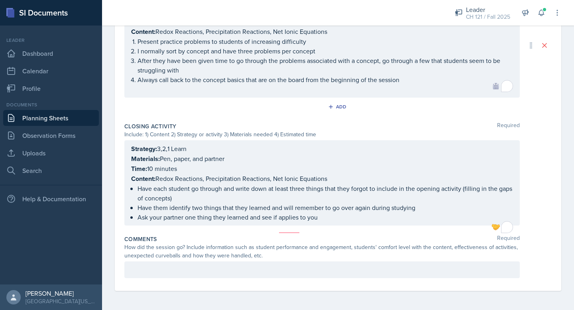
scroll to position [464, 0]
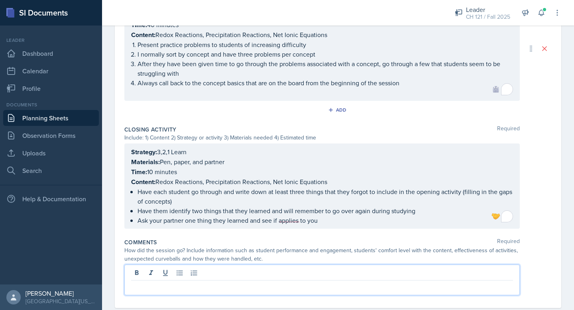
click at [243, 282] on p at bounding box center [322, 287] width 382 height 10
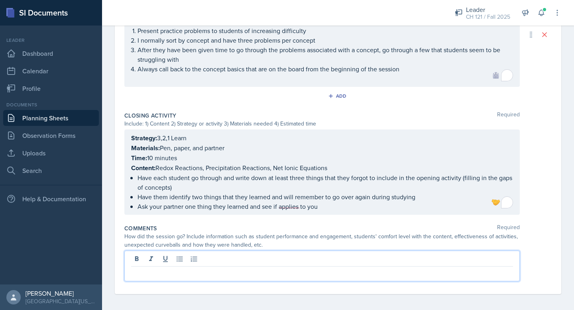
scroll to position [477, 0]
click at [174, 273] on p "Still same issue, bot most everyone h" at bounding box center [322, 274] width 382 height 10
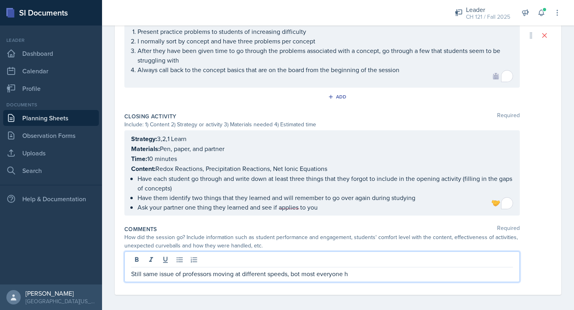
click at [298, 271] on p "Still same issue of professors moving at different speeds, bot most everyone h" at bounding box center [322, 274] width 382 height 10
click at [350, 272] on p "Still same issue of professors moving at different speeds, but most everyone h" at bounding box center [322, 274] width 382 height 10
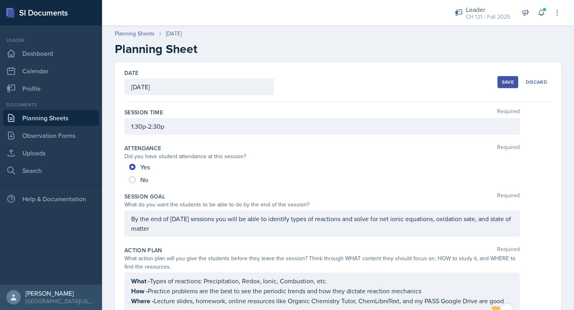
click at [508, 80] on div "Save" at bounding box center [508, 82] width 12 height 6
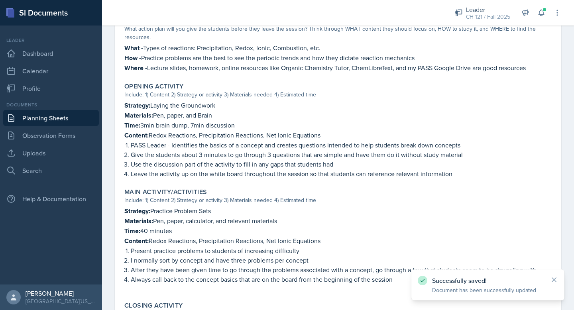
scroll to position [383, 0]
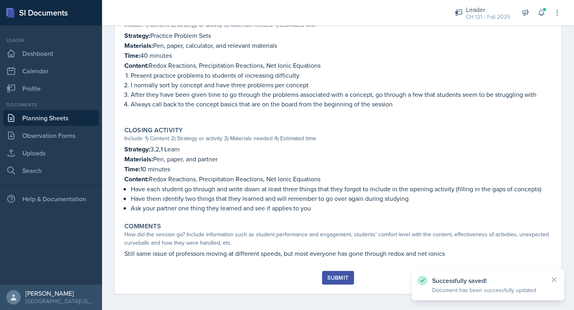
click at [339, 277] on div "Submit" at bounding box center [337, 278] width 21 height 6
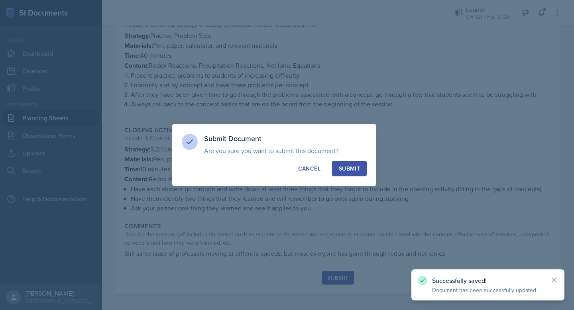
click at [351, 166] on div "Submit" at bounding box center [349, 169] width 21 height 8
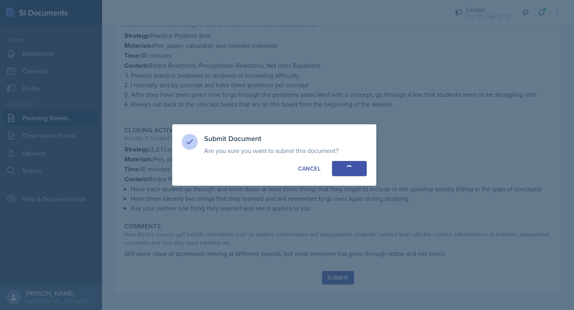
radio input "true"
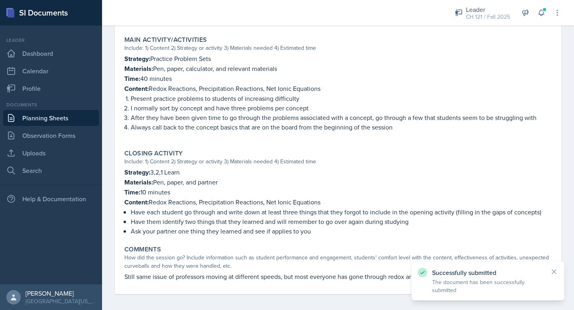
scroll to position [0, 0]
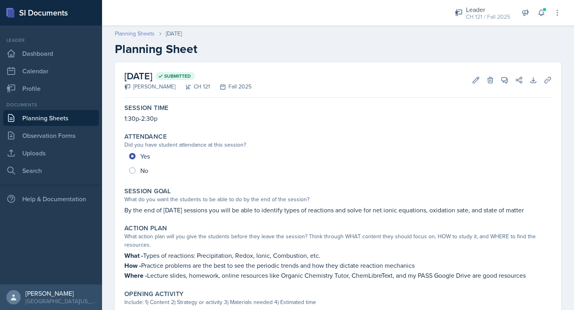
click at [141, 35] on link "Planning Sheets" at bounding box center [135, 34] width 40 height 8
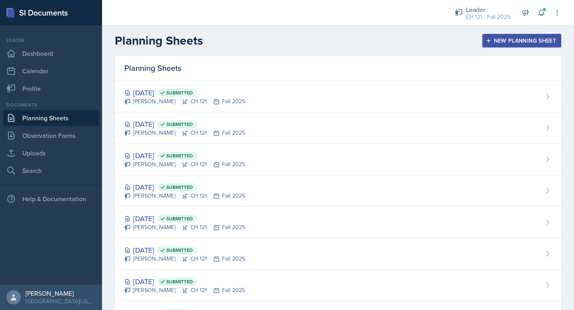
click at [525, 42] on div "New Planning Sheet" at bounding box center [522, 40] width 69 height 6
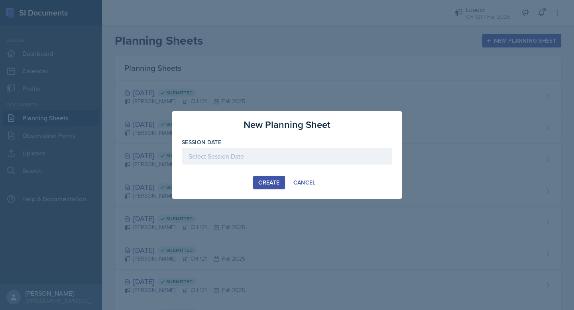
click at [318, 163] on div at bounding box center [287, 156] width 211 height 17
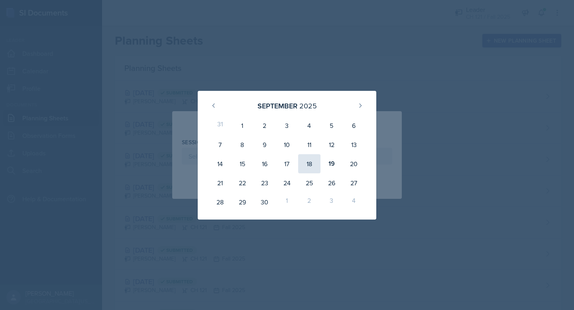
click at [310, 164] on div "18" at bounding box center [309, 163] width 22 height 19
type input "[DATE]"
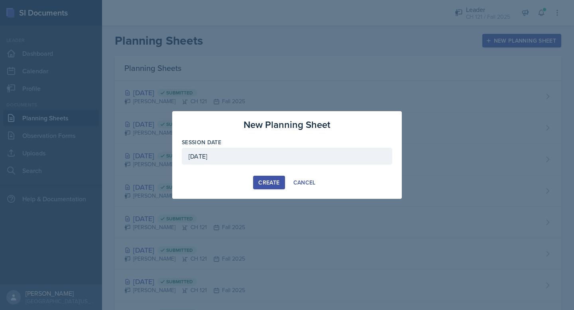
click at [270, 180] on div "Create" at bounding box center [268, 183] width 21 height 6
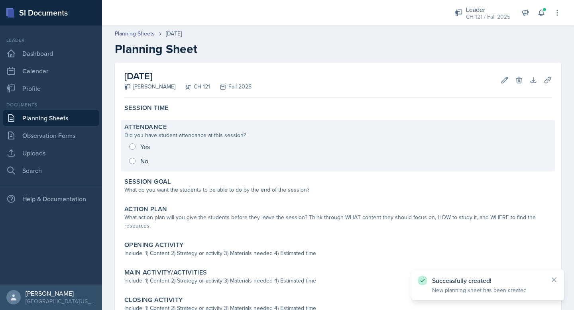
click at [130, 146] on div "Yes No" at bounding box center [338, 154] width 428 height 29
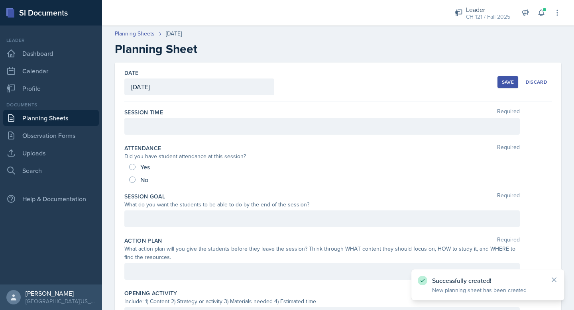
click at [150, 122] on div at bounding box center [322, 126] width 396 height 17
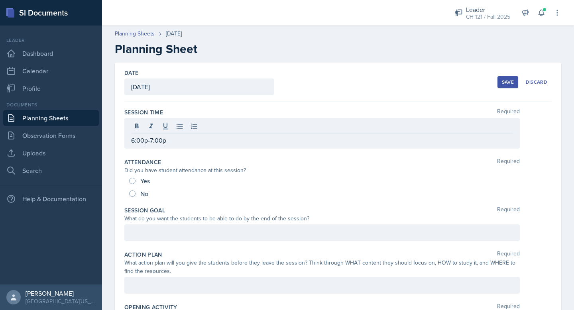
click at [133, 186] on div "Yes" at bounding box center [140, 181] width 22 height 13
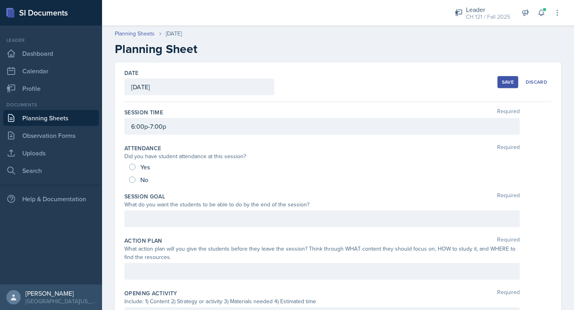
click at [137, 168] on div "Yes" at bounding box center [140, 167] width 22 height 13
click at [131, 166] on input "Yes" at bounding box center [132, 167] width 6 height 6
radio input "true"
click at [229, 221] on div at bounding box center [322, 219] width 396 height 17
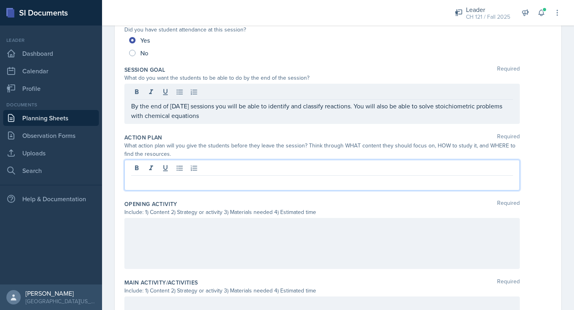
click at [191, 178] on p at bounding box center [322, 183] width 382 height 10
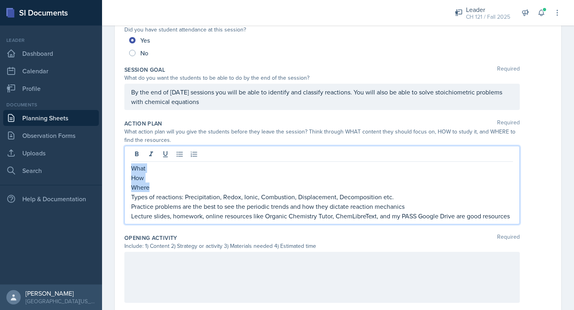
drag, startPoint x: 152, startPoint y: 188, endPoint x: 120, endPoint y: 171, distance: 35.3
click at [120, 171] on div "Date [DATE] [DATE] 31 1 2 3 4 5 6 7 8 9 10 11 12 13 14 15 16 17 18 19 20 21 22 …" at bounding box center [338, 238] width 447 height 605
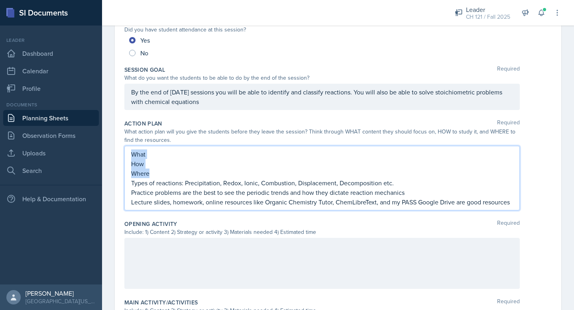
scroll to position [113, 0]
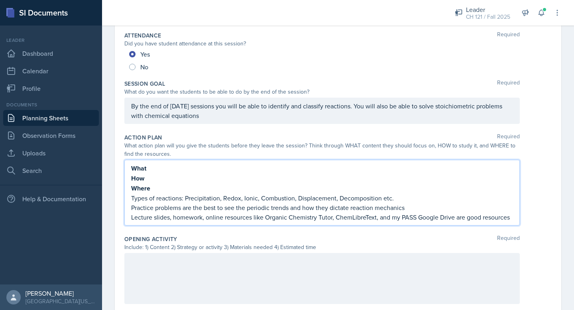
click at [164, 196] on p "Types of reactions: Precipitation, Redox, Ionic, Combustion, Displacement, Deco…" at bounding box center [322, 198] width 382 height 10
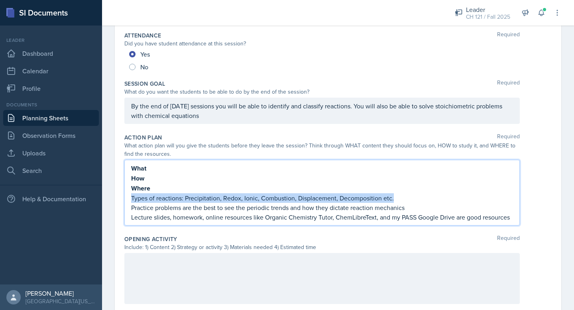
click at [164, 196] on p "Types of reactions: Precipitation, Redox, Ionic, Combustion, Displacement, Deco…" at bounding box center [322, 198] width 382 height 10
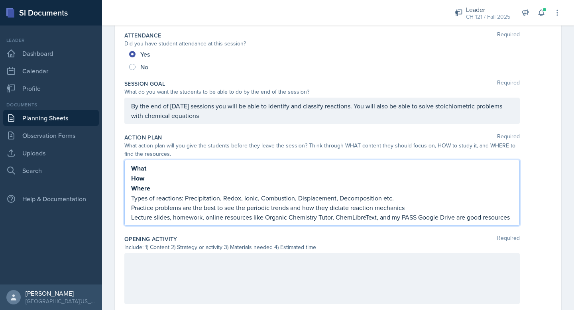
click at [153, 170] on p "What" at bounding box center [322, 169] width 382 height 10
click at [141, 210] on p "Practice problems are the best to see the periodic trends and how they dictate …" at bounding box center [322, 208] width 382 height 10
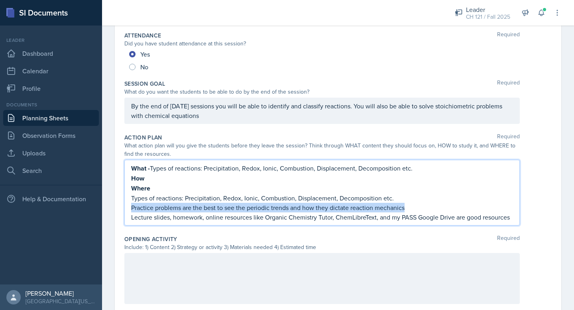
click at [141, 210] on p "Practice problems are the best to see the periodic trends and how they dictate …" at bounding box center [322, 208] width 382 height 10
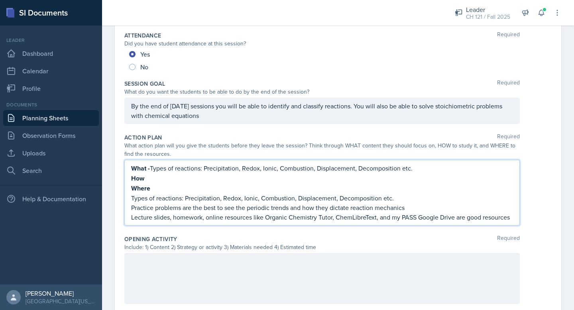
click at [144, 178] on strong "How" at bounding box center [137, 178] width 13 height 9
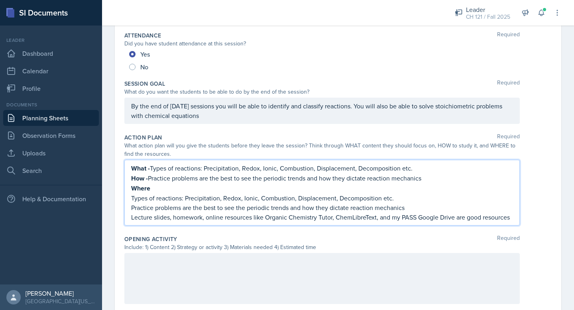
click at [152, 216] on p "Lecture slides, homework, online resources like Organic Chemistry Tutor, ChemLi…" at bounding box center [322, 218] width 382 height 10
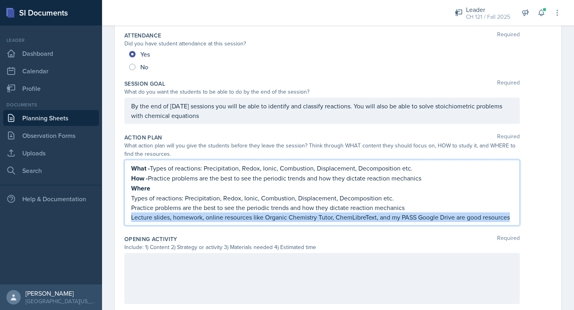
click at [152, 216] on p "Lecture slides, homework, online resources like Organic Chemistry Tutor, ChemLi…" at bounding box center [322, 218] width 382 height 10
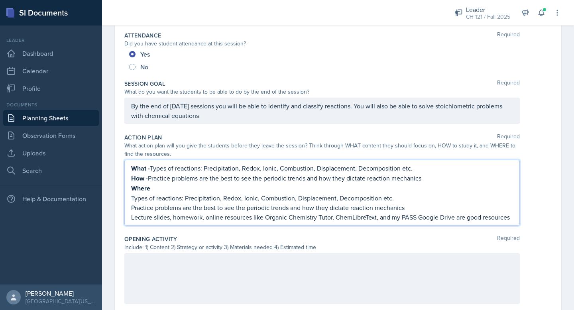
click at [152, 193] on p "Types of reactions: Precipitation, Redox, Ionic, Combustion, Displacement, Deco…" at bounding box center [322, 198] width 382 height 10
click at [155, 184] on p "Where" at bounding box center [322, 188] width 382 height 10
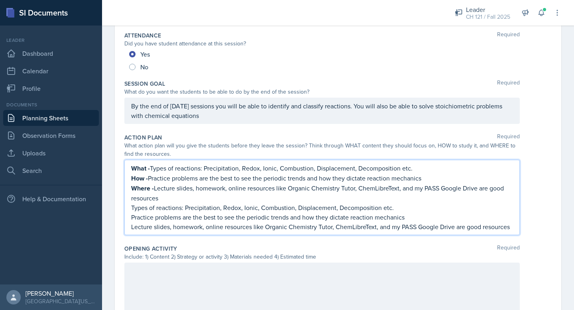
click at [139, 222] on p "Lecture slides, homework, online resources like Organic Chemistry Tutor, ChemLi…" at bounding box center [322, 227] width 382 height 10
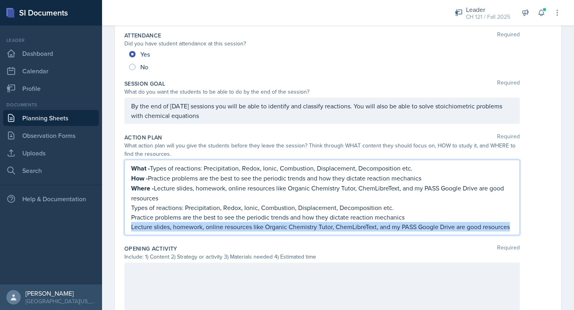
click at [139, 222] on p "Lecture slides, homework, online resources like Organic Chemistry Tutor, ChemLi…" at bounding box center [322, 227] width 382 height 10
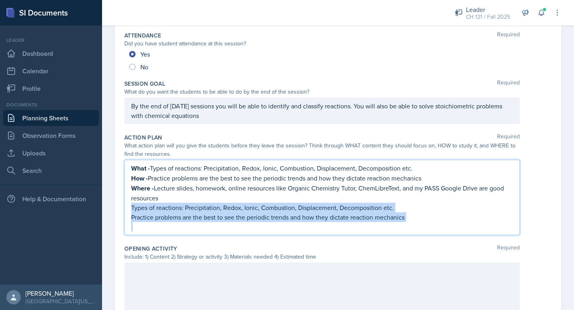
drag, startPoint x: 145, startPoint y: 225, endPoint x: 129, endPoint y: 208, distance: 22.8
click at [129, 208] on div "What - Types of reactions: Precipitation, Redox, Ionic, Combustion, Displacemen…" at bounding box center [322, 197] width 396 height 75
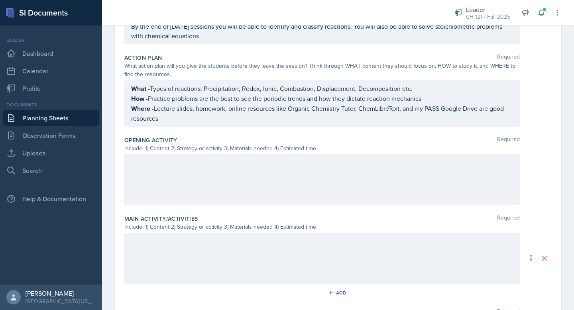
scroll to position [207, 0]
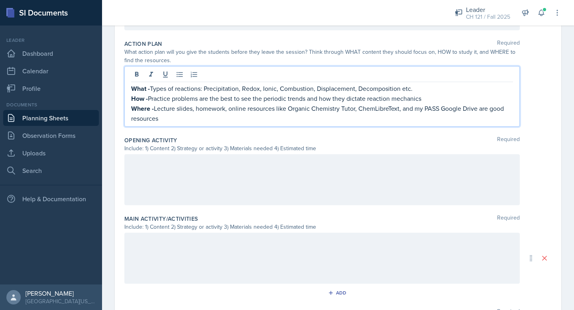
click at [200, 176] on div at bounding box center [322, 179] width 396 height 51
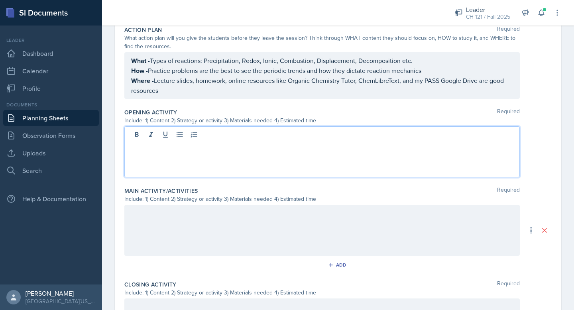
paste div
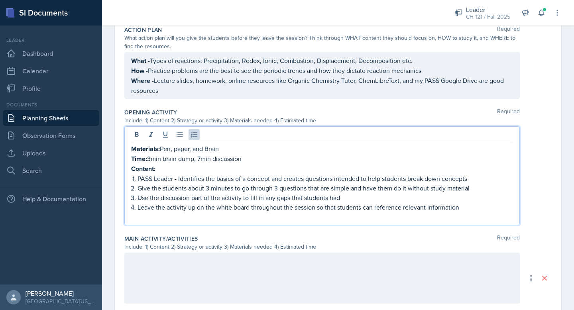
click at [174, 168] on p "Content:" at bounding box center [322, 169] width 382 height 10
click at [133, 260] on div at bounding box center [322, 278] width 396 height 51
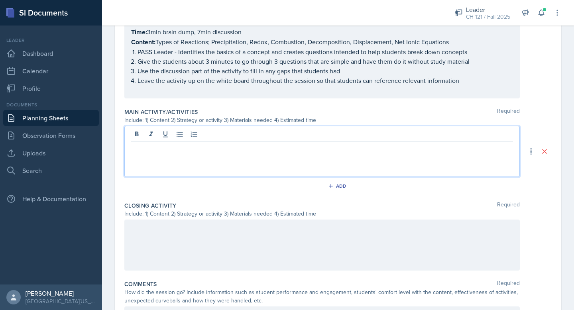
scroll to position [345, 0]
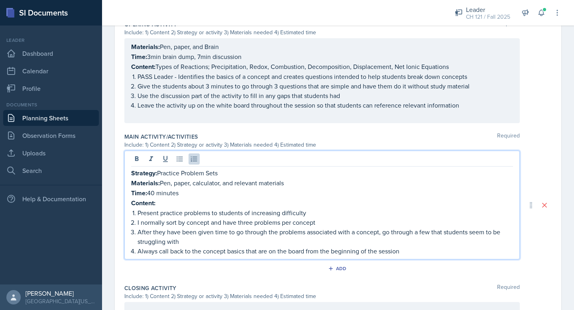
click at [205, 69] on p "Content: Types of Reactions; Precipitation, Redox, Combustion, Decomposition, D…" at bounding box center [322, 67] width 382 height 10
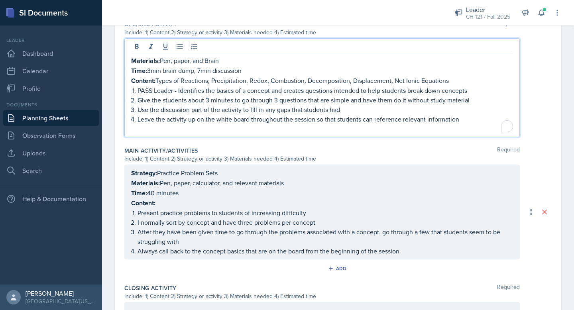
scroll to position [323, 0]
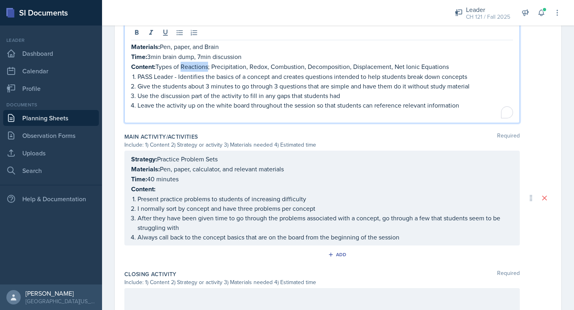
click at [205, 69] on p "Content: Types of Reactions; Precipitation, Redox, Combustion, Decomposition, D…" at bounding box center [322, 67] width 382 height 10
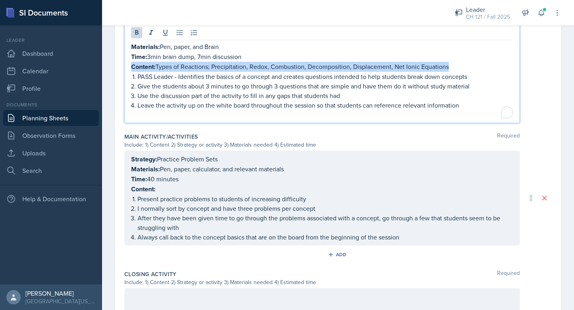
click at [205, 69] on p "Content: Types of Reactions; Precipitation, Redox, Combustion, Decomposition, D…" at bounding box center [322, 67] width 382 height 10
click at [164, 187] on div "Strategy: Practice Problem Sets Materials: Pen, paper, calculator, and relevant…" at bounding box center [322, 198] width 382 height 88
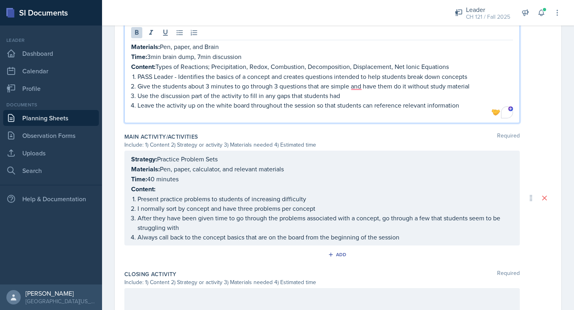
scroll to position [309, 0]
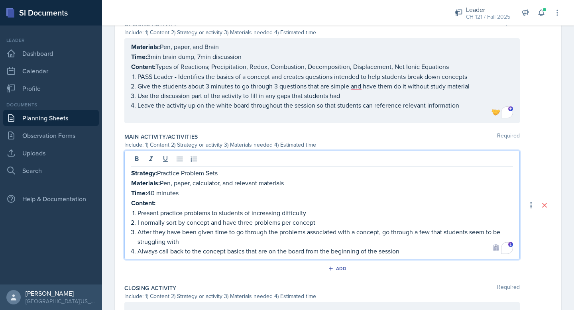
click at [168, 203] on p "Content:" at bounding box center [322, 203] width 382 height 10
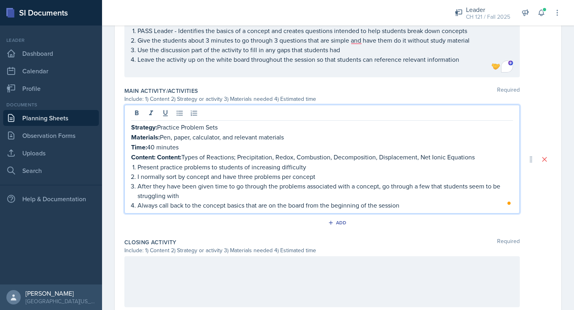
scroll to position [378, 0]
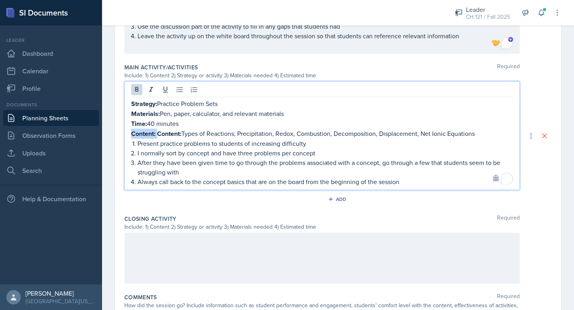
drag, startPoint x: 158, startPoint y: 132, endPoint x: 130, endPoint y: 132, distance: 28.3
click at [130, 132] on div "Strategy: Practice Problem Sets Materials: Pen, paper, calculator, and relevant…" at bounding box center [322, 135] width 396 height 109
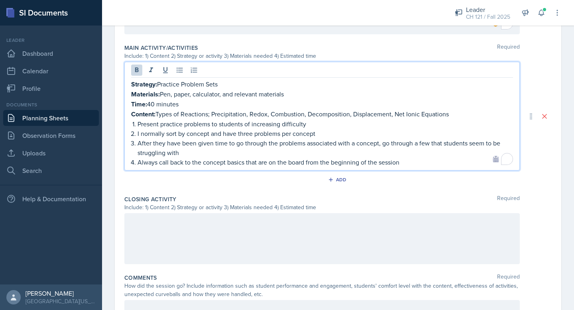
scroll to position [393, 0]
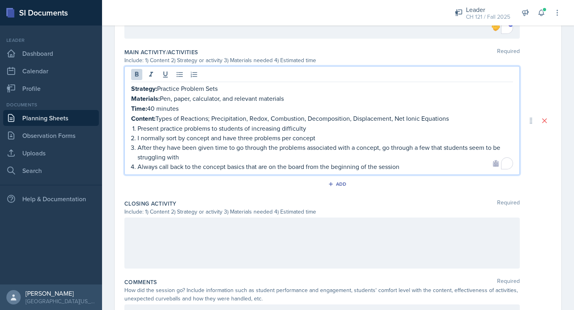
drag, startPoint x: 159, startPoint y: 117, endPoint x: 133, endPoint y: 87, distance: 39.3
click at [133, 87] on div "Strategy: Practice Problem Sets Materials: Pen, paper, calculator, and relevant…" at bounding box center [322, 128] width 382 height 88
click at [196, 115] on p "Content: Types of Reactions; Precipitation, Redox, Combustion, Decomposition, D…" at bounding box center [322, 119] width 382 height 10
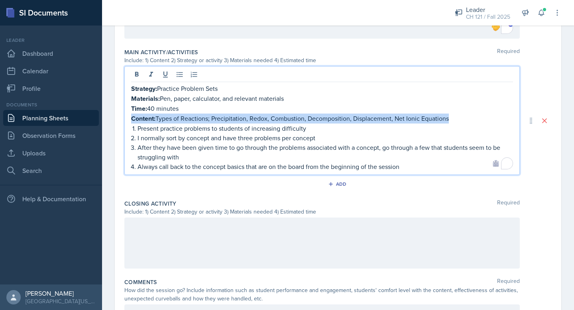
click at [196, 115] on p "Content: Types of Reactions; Precipitation, Redox, Combustion, Decomposition, D…" at bounding box center [322, 119] width 382 height 10
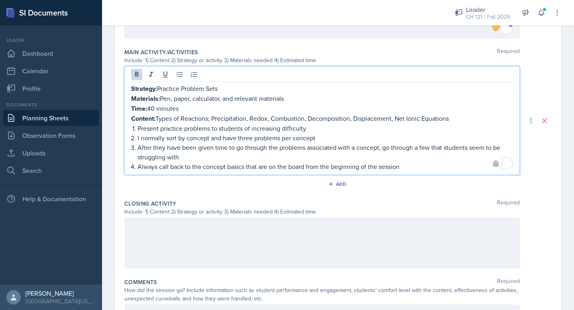
click at [448, 107] on p "Time: 40 minutes" at bounding box center [322, 109] width 382 height 10
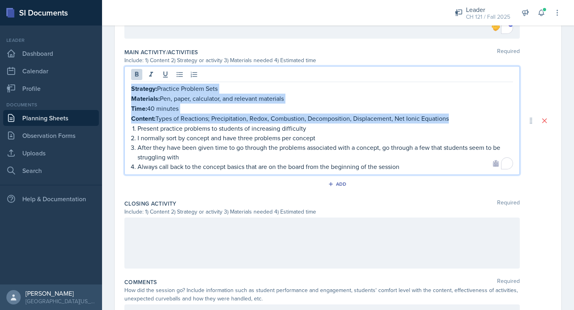
drag, startPoint x: 451, startPoint y: 114, endPoint x: 132, endPoint y: 86, distance: 319.9
click at [132, 86] on div "Strategy: Practice Problem Sets Materials: Pen, paper, calculator, and relevant…" at bounding box center [322, 128] width 382 height 88
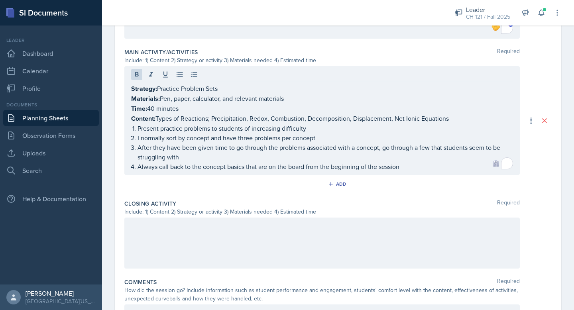
click at [187, 238] on div at bounding box center [322, 243] width 396 height 51
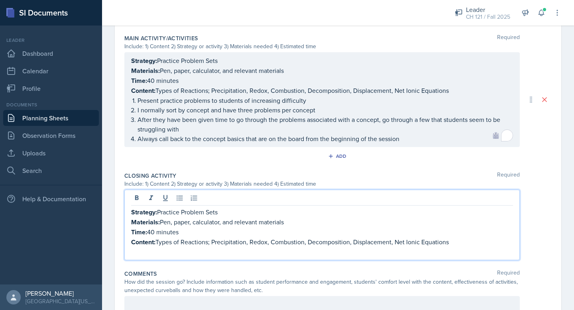
click at [211, 210] on p "Strategy: Practice Problem Sets" at bounding box center [322, 212] width 382 height 10
click at [226, 210] on p "Strategy: Practice Problem Sets" at bounding box center [322, 212] width 382 height 10
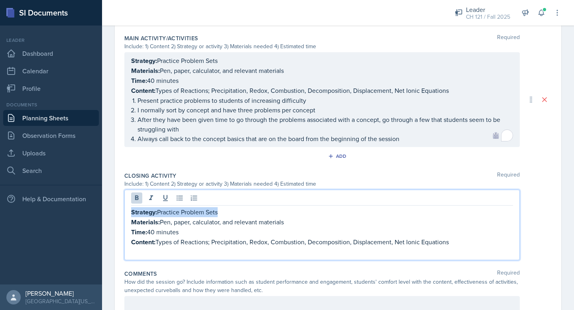
drag, startPoint x: 220, startPoint y: 210, endPoint x: 159, endPoint y: 213, distance: 61.1
click at [159, 213] on p "Strategy: Practice Problem Sets" at bounding box center [322, 212] width 382 height 10
drag, startPoint x: 159, startPoint y: 211, endPoint x: 221, endPoint y: 212, distance: 61.8
click at [221, 212] on p "Strategy: Practice Problem Sets" at bounding box center [322, 212] width 382 height 10
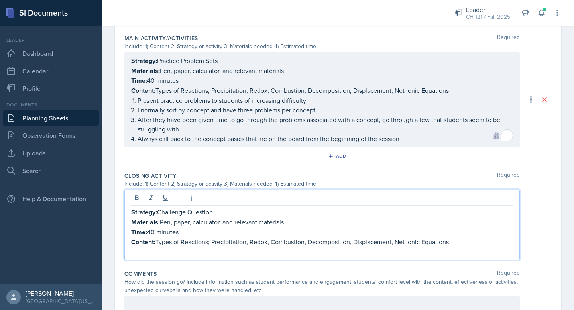
click at [157, 229] on p "Time: 40 minutes" at bounding box center [322, 232] width 382 height 10
click at [451, 240] on p "Content: Types of Reactions; Precipitation, Redox, Combustion, Decomposition, D…" at bounding box center [322, 242] width 382 height 10
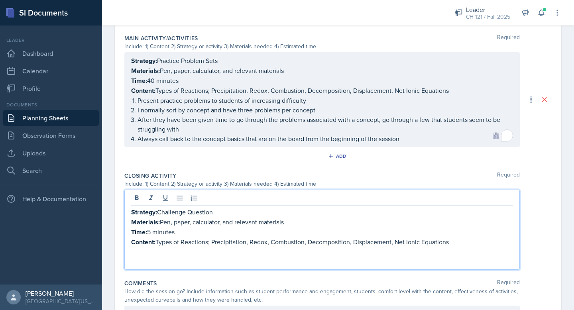
scroll to position [449, 0]
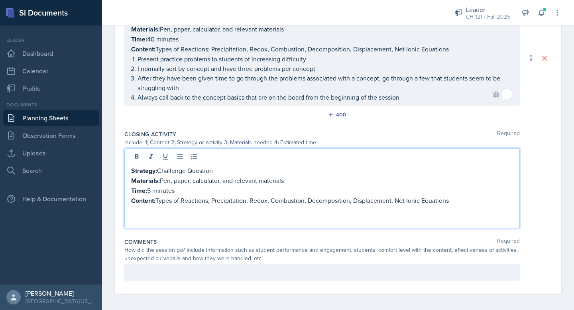
click at [158, 206] on p at bounding box center [322, 211] width 382 height 10
click at [195, 154] on icon at bounding box center [194, 156] width 6 height 5
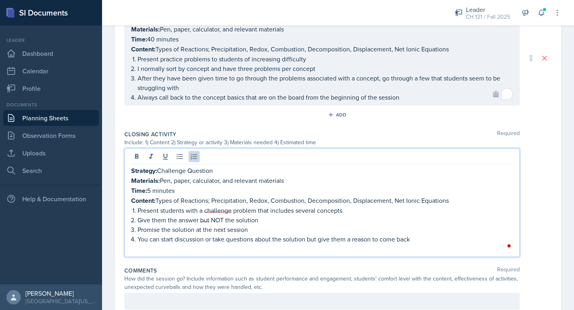
scroll to position [477, 0]
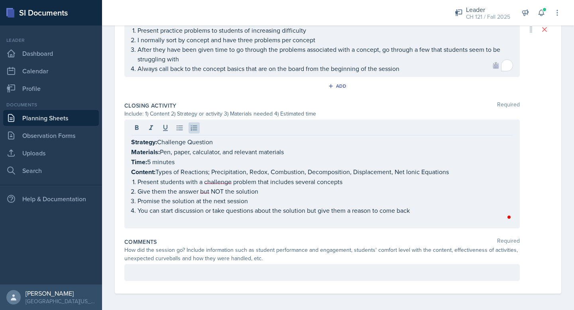
click at [142, 264] on div at bounding box center [322, 272] width 396 height 17
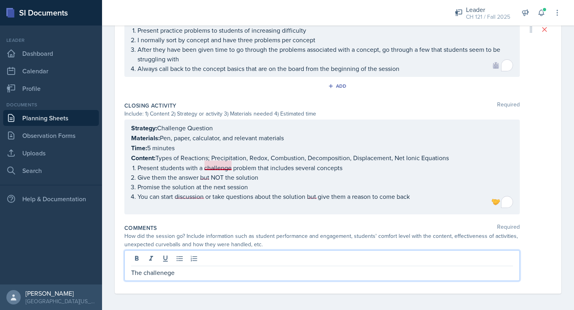
click at [220, 165] on p "Present students with a challenge problem that includes several concepts" at bounding box center [326, 168] width 376 height 10
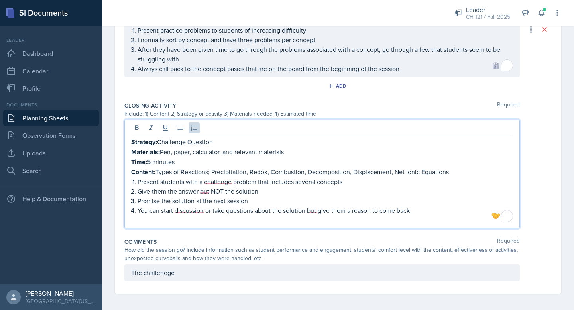
click at [221, 179] on p "Present students with a challenge problem that includes several concepts" at bounding box center [326, 182] width 376 height 10
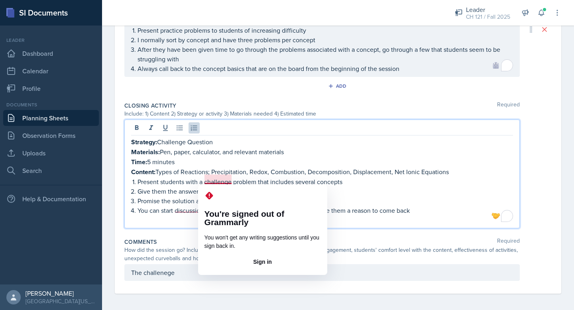
click at [171, 177] on p "Present students with a challenge problem that includes several concepts" at bounding box center [326, 182] width 376 height 10
click at [172, 191] on p "Give them the answer but NOT the solution" at bounding box center [326, 192] width 376 height 10
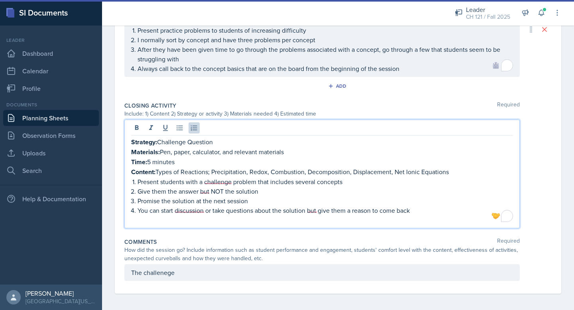
click at [202, 188] on p "Give them the answer but NOT the solution" at bounding box center [326, 192] width 376 height 10
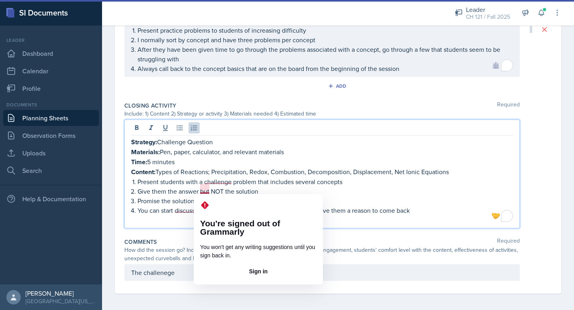
click at [176, 196] on p "Promise the solution at the next session" at bounding box center [326, 201] width 376 height 10
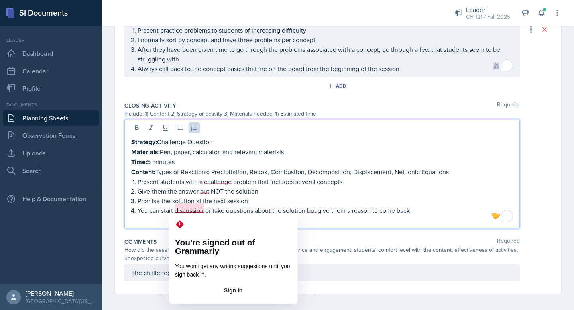
click at [176, 209] on p "You can start discussion or take questions about the solution but give them a r…" at bounding box center [326, 211] width 376 height 10
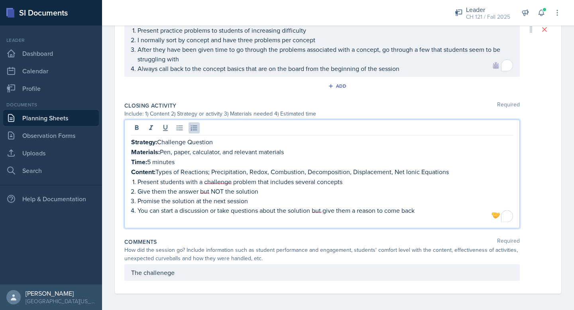
click at [183, 274] on div "The challenege" at bounding box center [322, 272] width 396 height 17
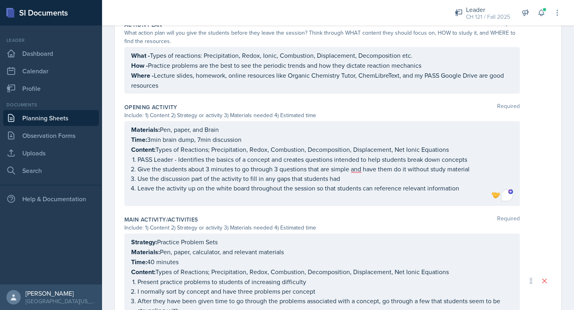
scroll to position [0, 0]
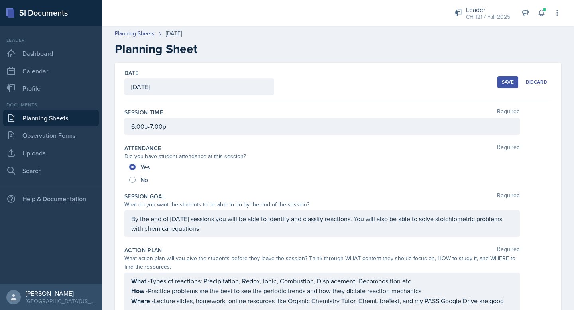
click at [500, 77] on button "Save" at bounding box center [508, 82] width 21 height 12
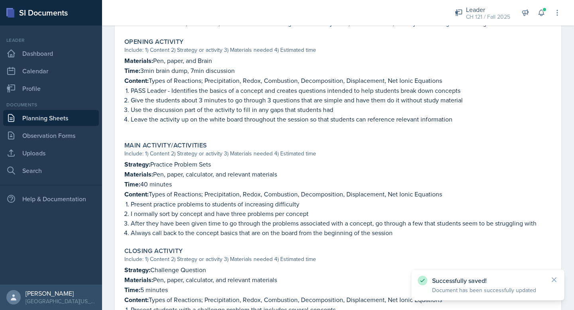
scroll to position [401, 0]
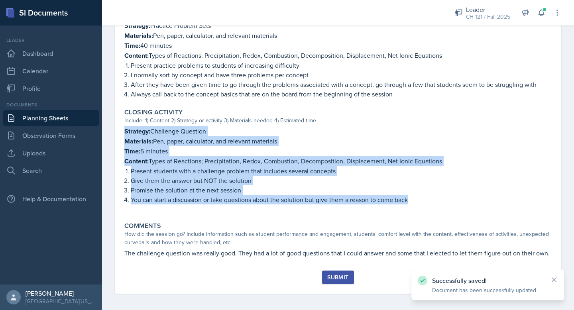
drag, startPoint x: 414, startPoint y: 195, endPoint x: 120, endPoint y: 132, distance: 300.3
click at [350, 271] on button "Submit" at bounding box center [338, 278] width 32 height 14
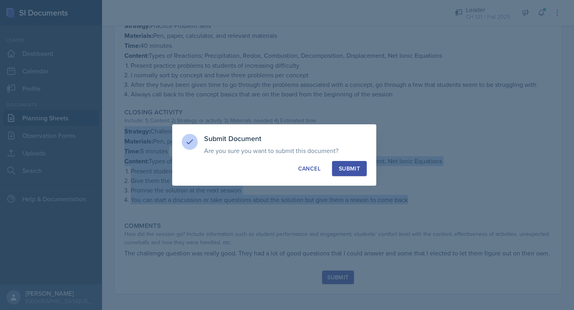
click at [357, 176] on button "Submit" at bounding box center [349, 168] width 35 height 15
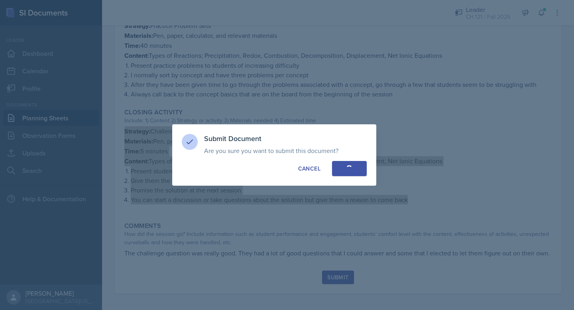
radio input "true"
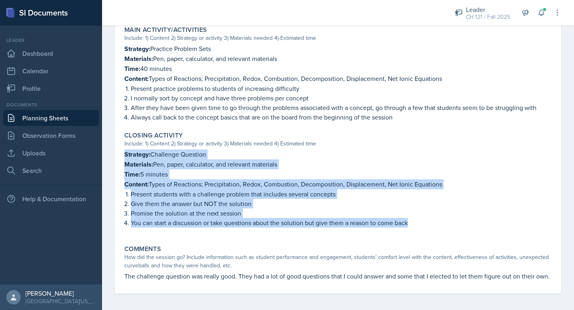
scroll to position [0, 0]
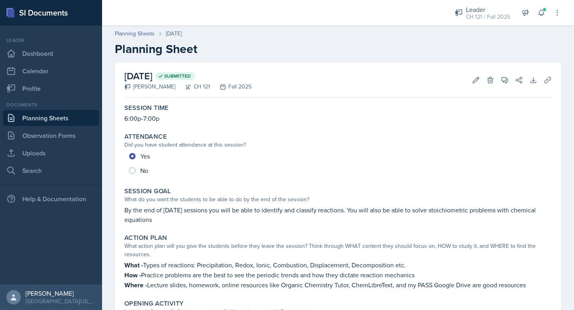
click at [42, 116] on link "Planning Sheets" at bounding box center [51, 118] width 96 height 16
